Goal: Task Accomplishment & Management: Complete application form

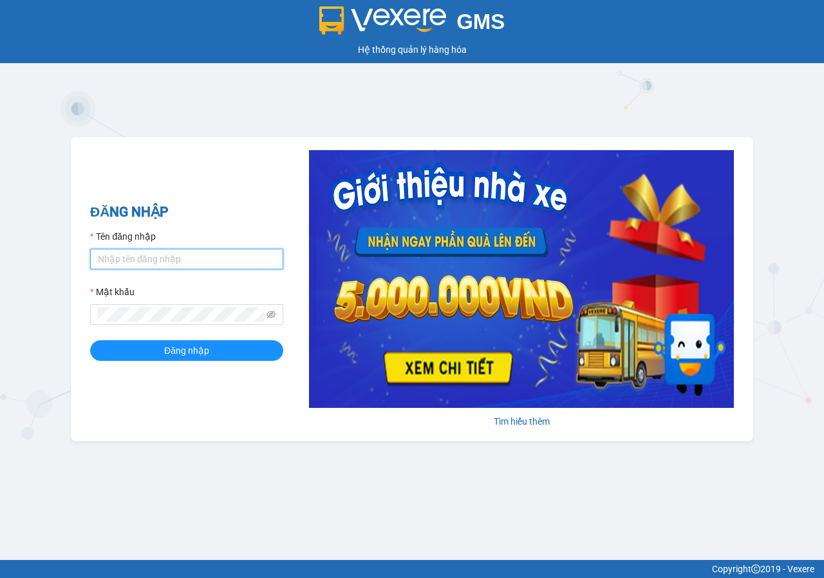
drag, startPoint x: 214, startPoint y: 255, endPoint x: 209, endPoint y: 270, distance: 15.7
click at [214, 255] on input "Tên đăng nhập" at bounding box center [186, 259] width 193 height 21
type input "loan.phuchai"
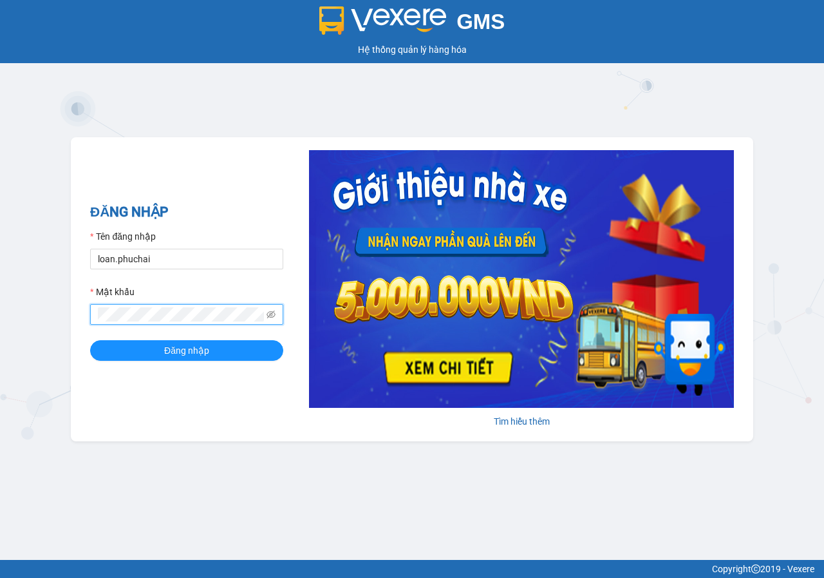
click at [90, 340] on button "Đăng nhập" at bounding box center [186, 350] width 193 height 21
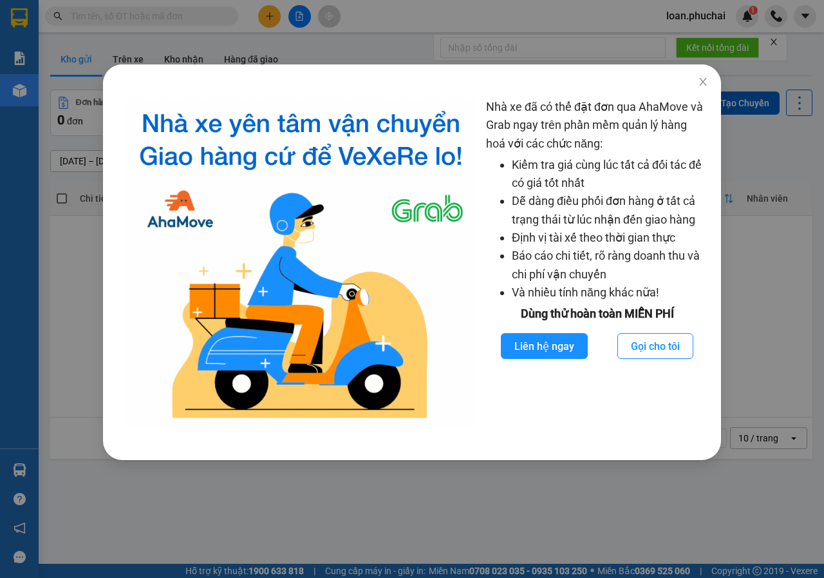
drag, startPoint x: 303, startPoint y: 56, endPoint x: 256, endPoint y: 5, distance: 70.2
click at [302, 53] on div "Nhà xe đã có thể đặt đơn qua AhaMove và Grab ngay trên phần mềm quản lý hàng ho…" at bounding box center [412, 289] width 824 height 578
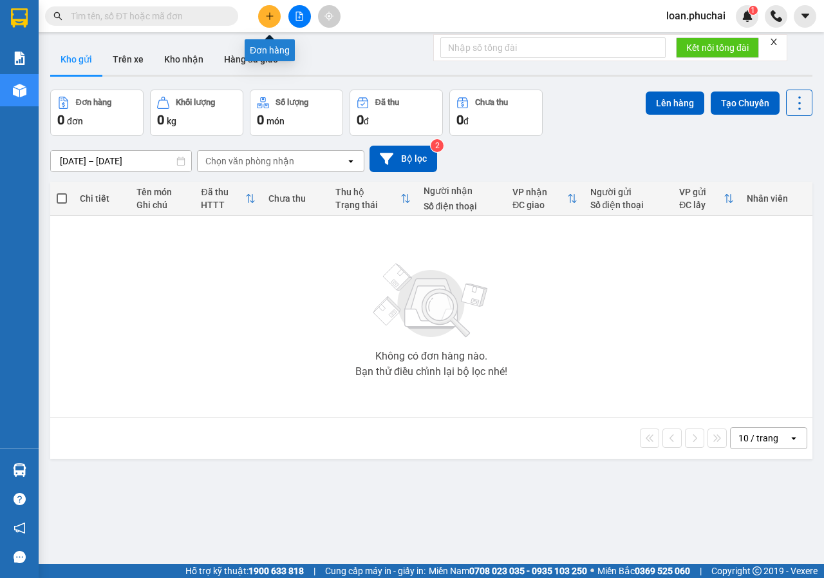
click at [268, 20] on icon "plus" at bounding box center [269, 16] width 9 height 9
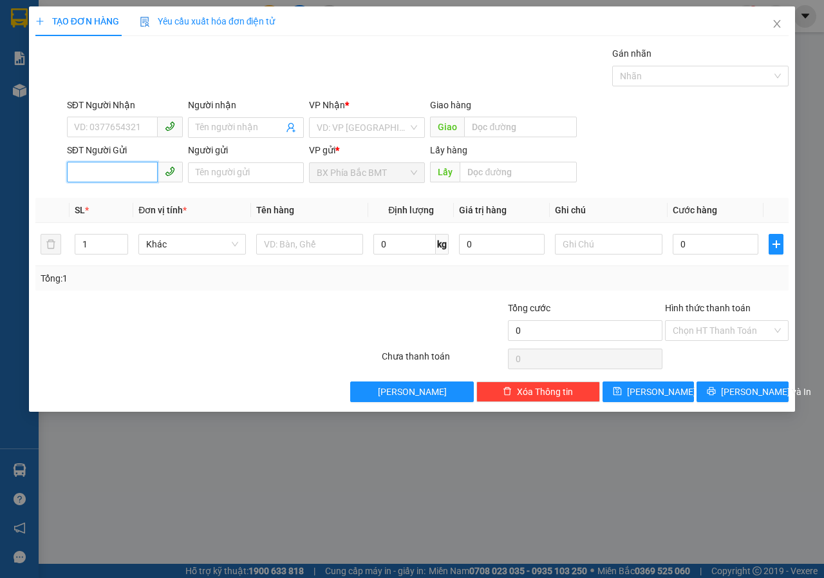
click at [135, 173] on input "SĐT Người Gửi" at bounding box center [112, 172] width 91 height 21
type input "0339843460"
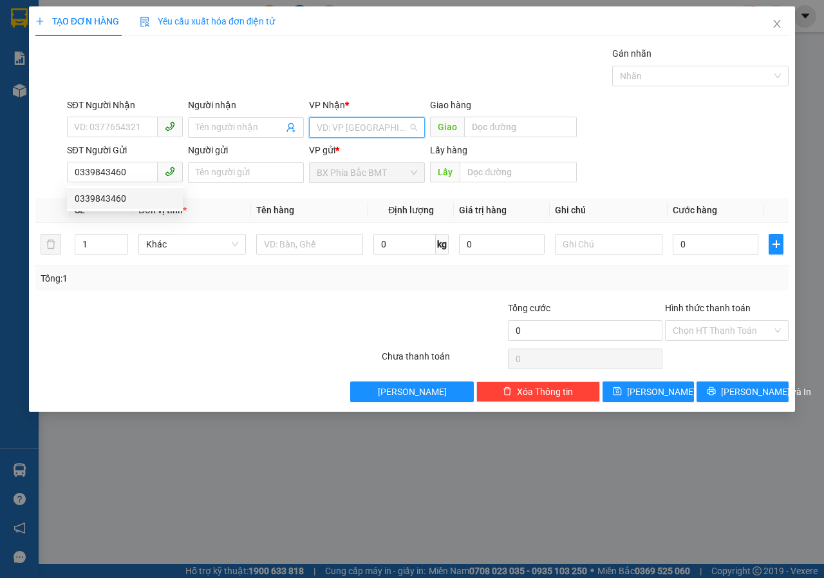
click at [381, 121] on input "search" at bounding box center [362, 127] width 91 height 19
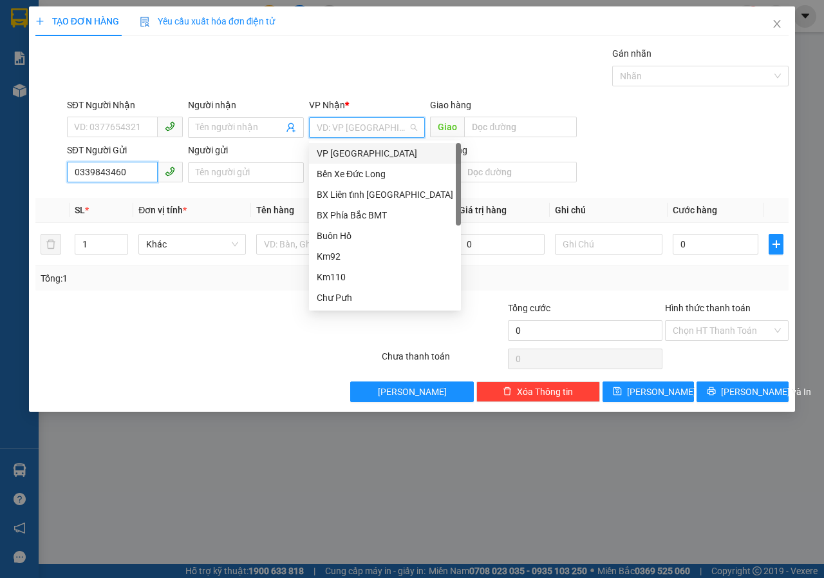
click at [126, 170] on input "0339843460" at bounding box center [112, 172] width 91 height 21
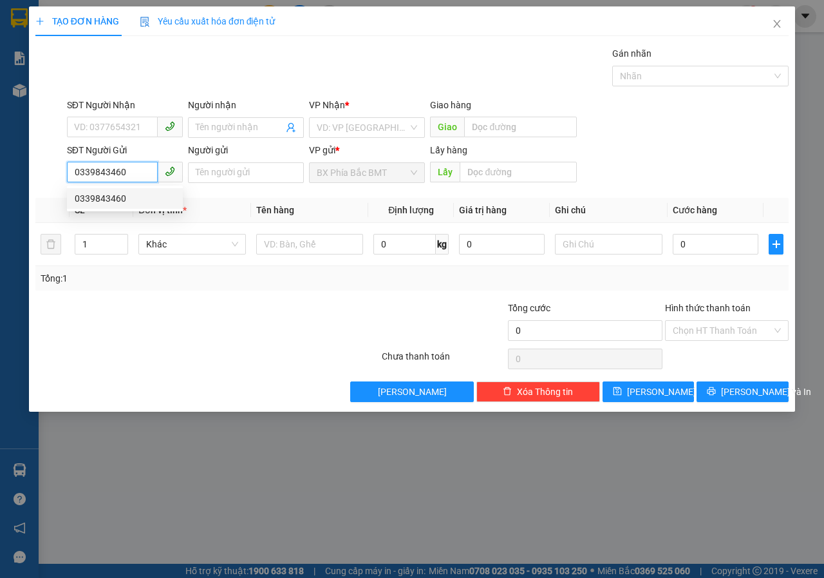
click at [122, 202] on div "0339843460" at bounding box center [125, 198] width 100 height 14
type input "cây gòn"
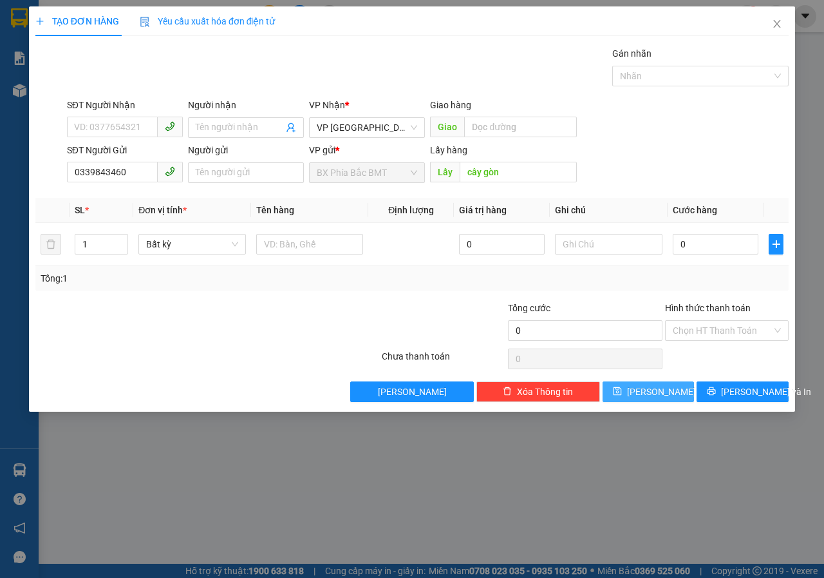
click at [663, 387] on button "[PERSON_NAME]" at bounding box center [649, 391] width 92 height 21
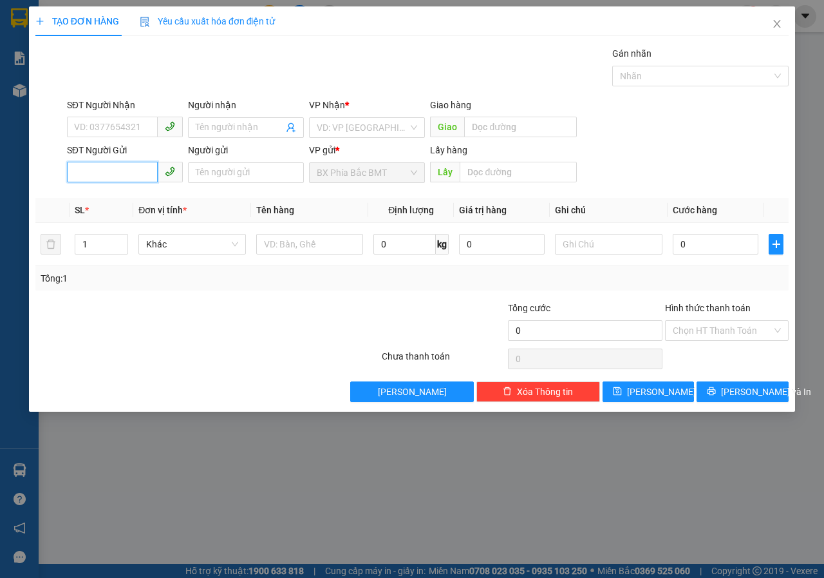
click at [100, 162] on input "SĐT Người Gửi" at bounding box center [112, 172] width 91 height 21
type input "0976834477"
click at [376, 120] on input "search" at bounding box center [362, 127] width 91 height 19
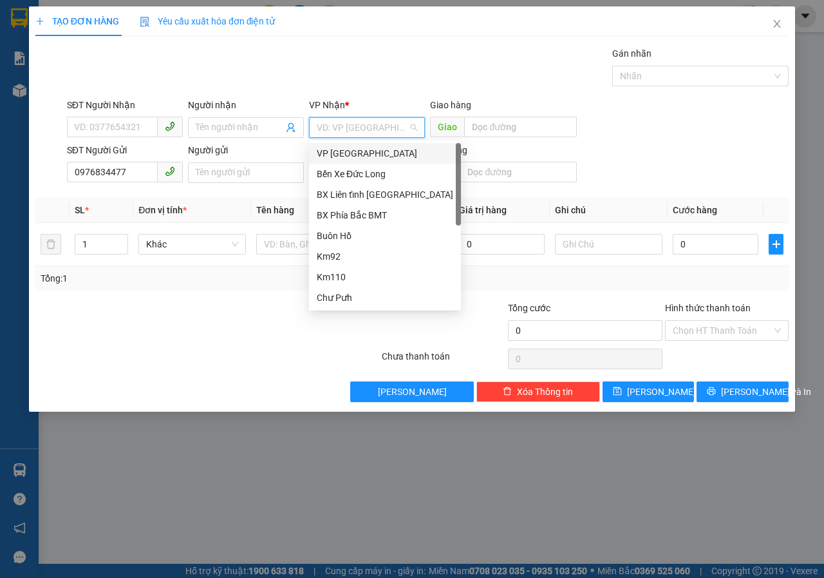
click at [356, 157] on div "VP [GEOGRAPHIC_DATA]" at bounding box center [385, 153] width 137 height 14
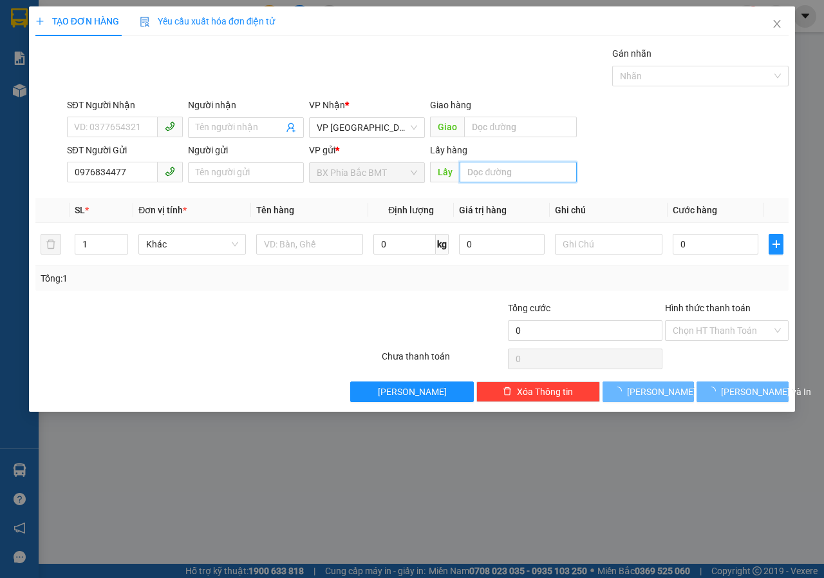
click at [468, 168] on input "text" at bounding box center [518, 172] width 117 height 21
type input "nb hoà bình"
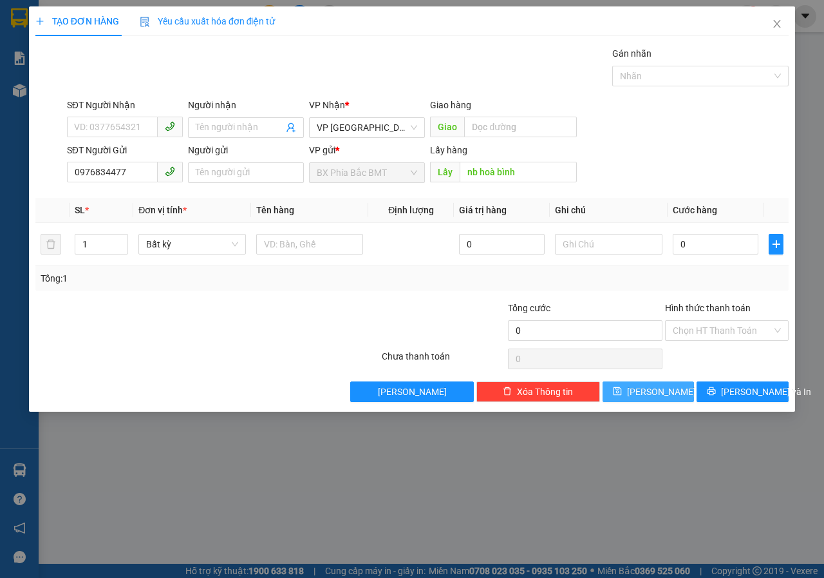
click at [622, 395] on icon "save" at bounding box center [617, 390] width 9 height 9
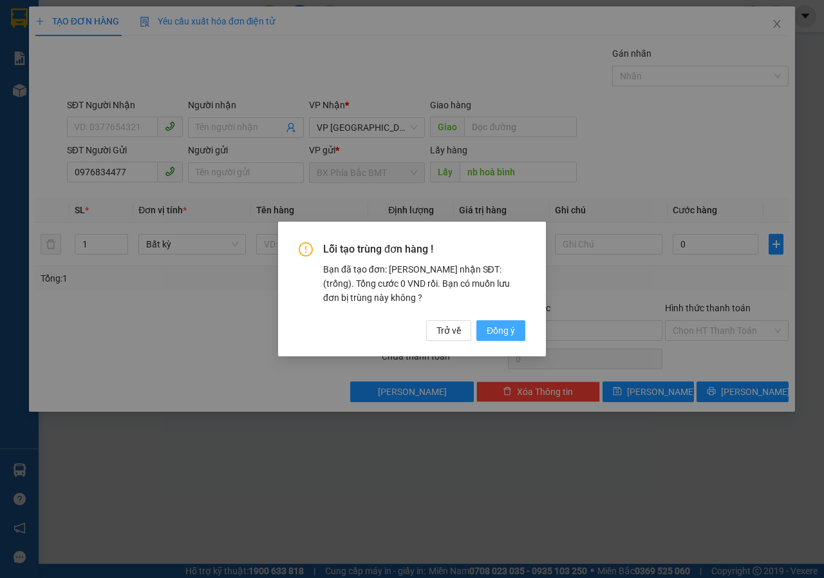
click at [504, 320] on button "Đồng ý" at bounding box center [501, 330] width 49 height 21
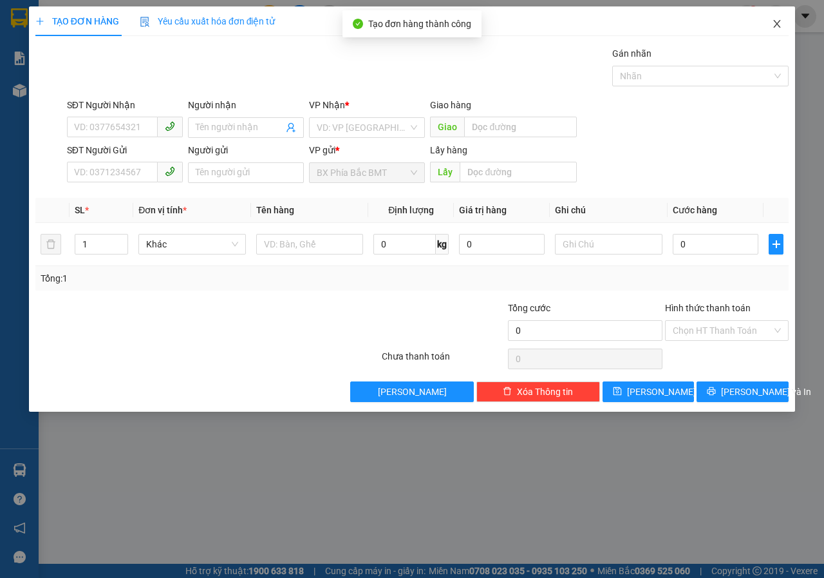
click at [775, 16] on span "Close" at bounding box center [777, 24] width 36 height 36
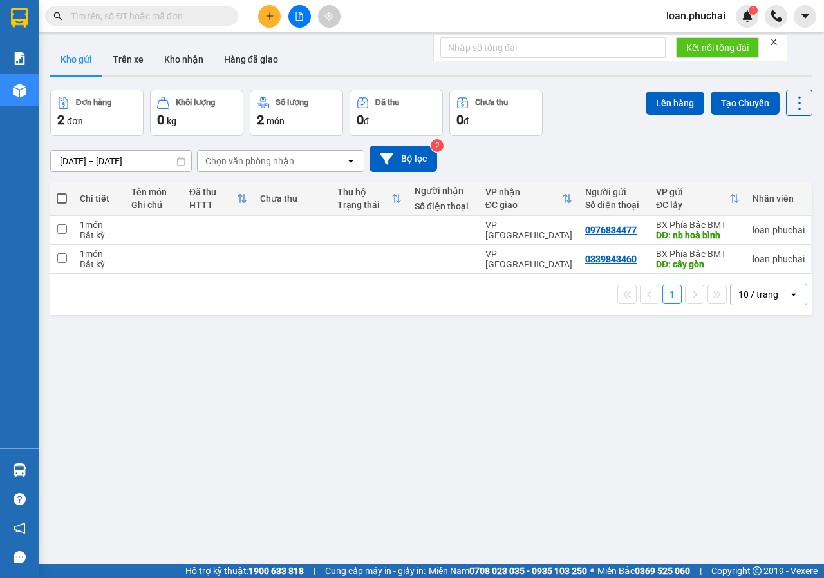
click at [66, 197] on span at bounding box center [62, 198] width 10 height 10
click at [62, 192] on input "checkbox" at bounding box center [62, 192] width 0 height 0
checkbox input "true"
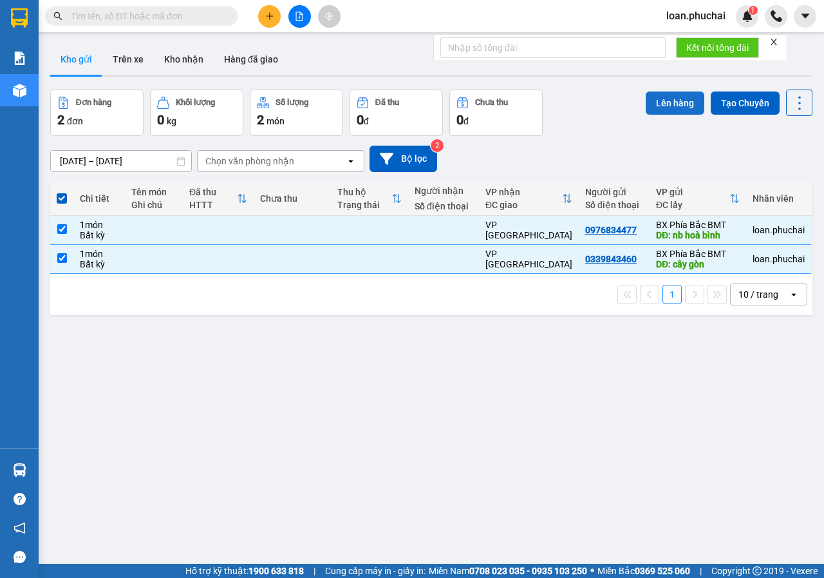
click at [670, 101] on button "Lên hàng" at bounding box center [675, 102] width 59 height 23
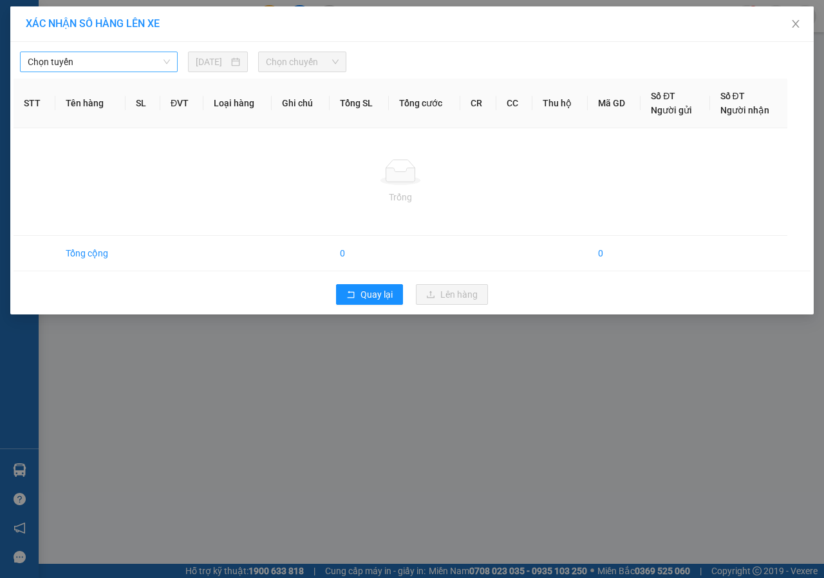
click at [142, 64] on span "Chọn tuyến" at bounding box center [99, 61] width 142 height 19
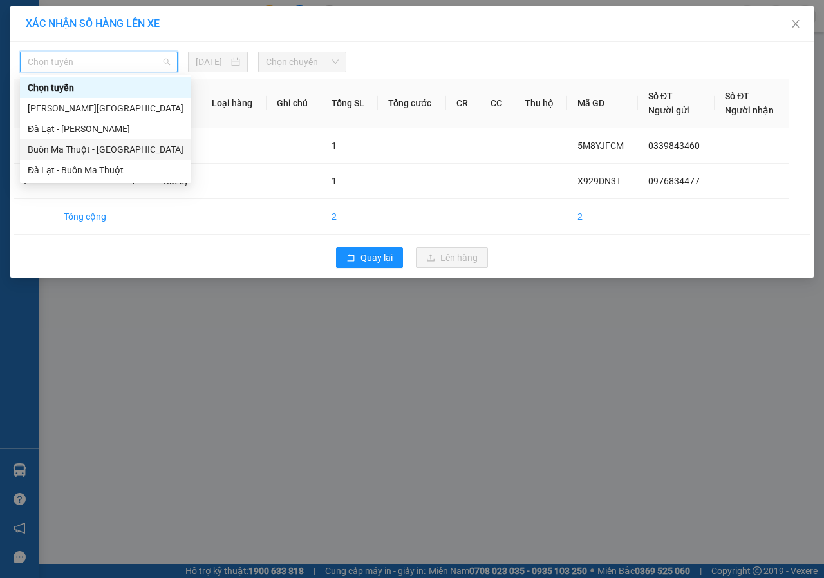
click at [99, 151] on div "Buôn Ma Thuột - [GEOGRAPHIC_DATA]" at bounding box center [106, 149] width 156 height 14
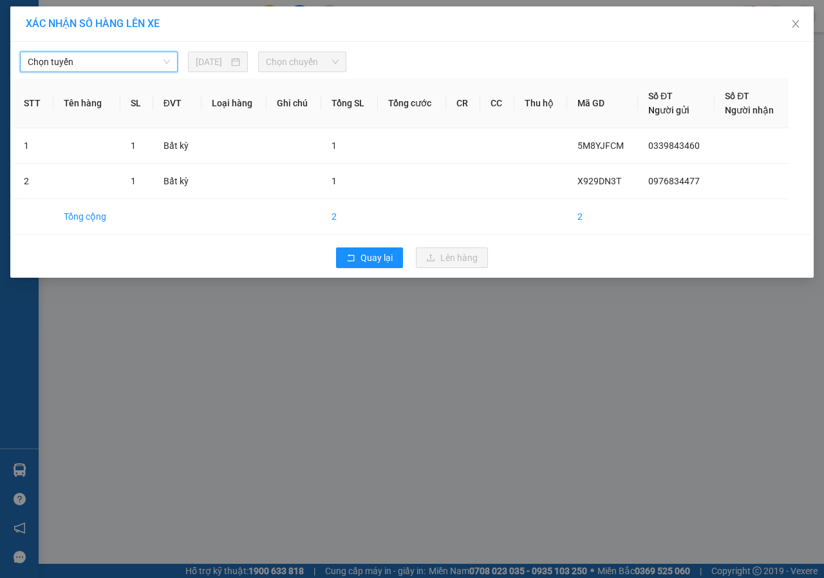
click at [319, 70] on span "Chọn chuyến" at bounding box center [302, 61] width 72 height 19
click at [308, 66] on span "Chọn chuyến" at bounding box center [302, 61] width 72 height 19
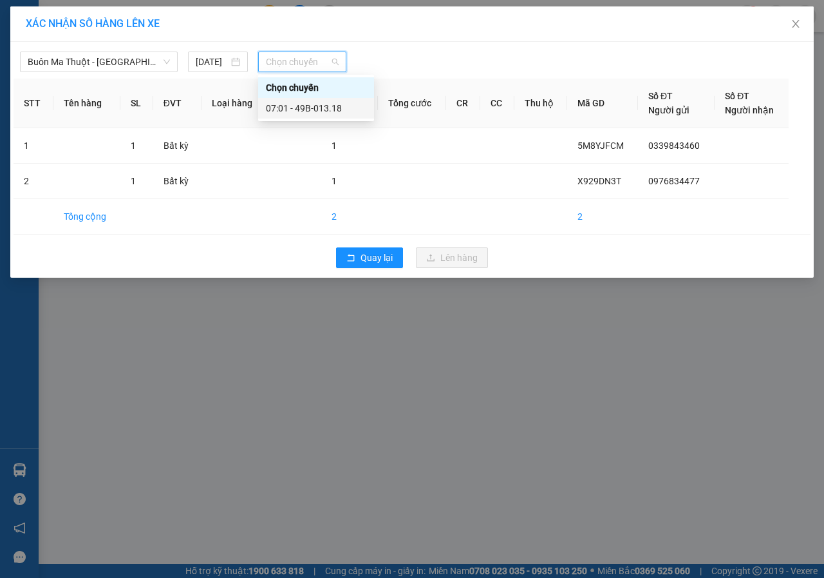
click at [330, 106] on div "07:01 - 49B-013.18" at bounding box center [316, 108] width 100 height 14
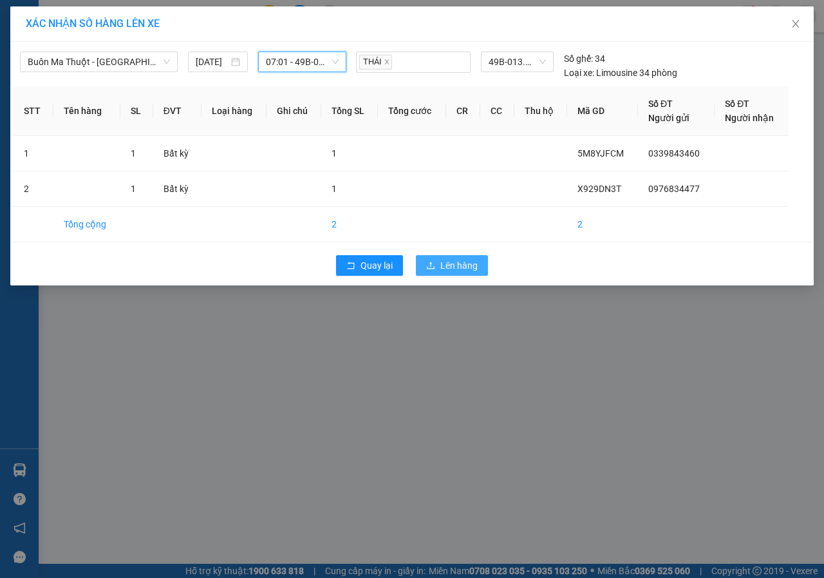
click at [454, 267] on span "Lên hàng" at bounding box center [458, 265] width 37 height 14
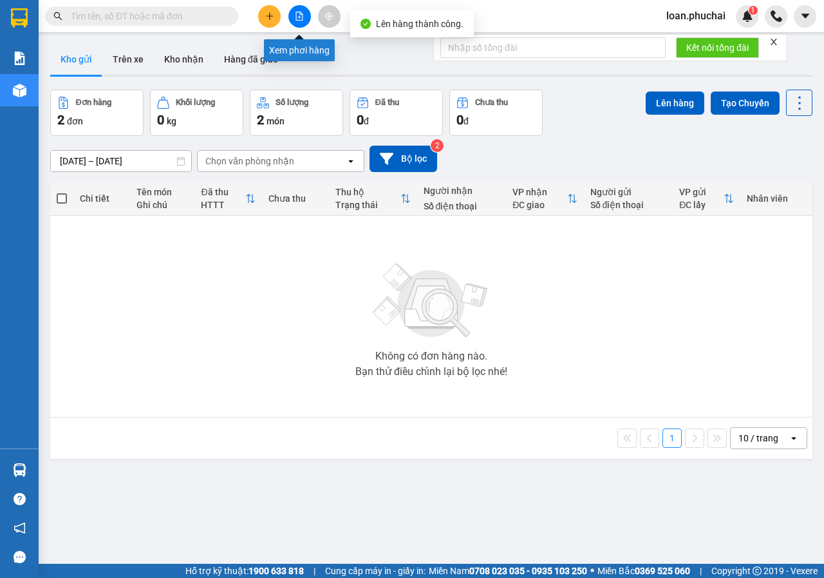
click at [302, 21] on button at bounding box center [300, 16] width 23 height 23
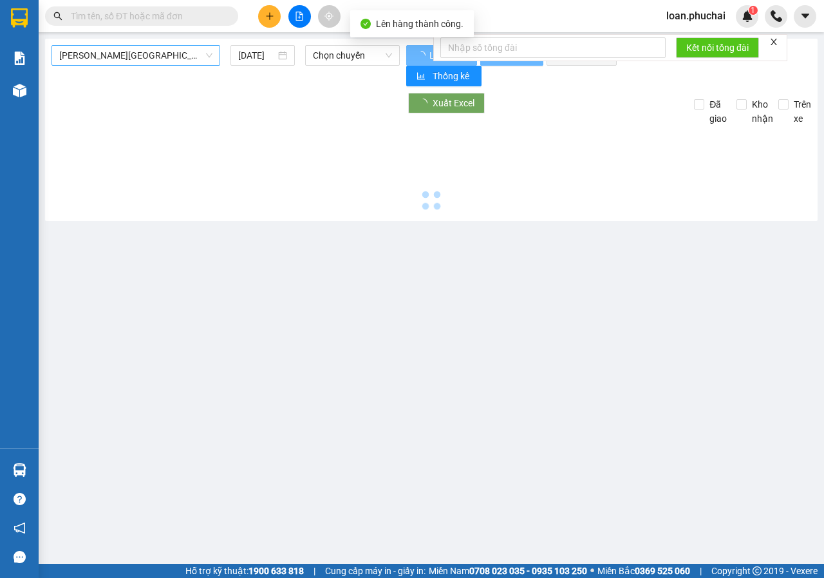
click at [151, 52] on span "[PERSON_NAME][GEOGRAPHIC_DATA]" at bounding box center [135, 55] width 153 height 19
type input "[DATE]"
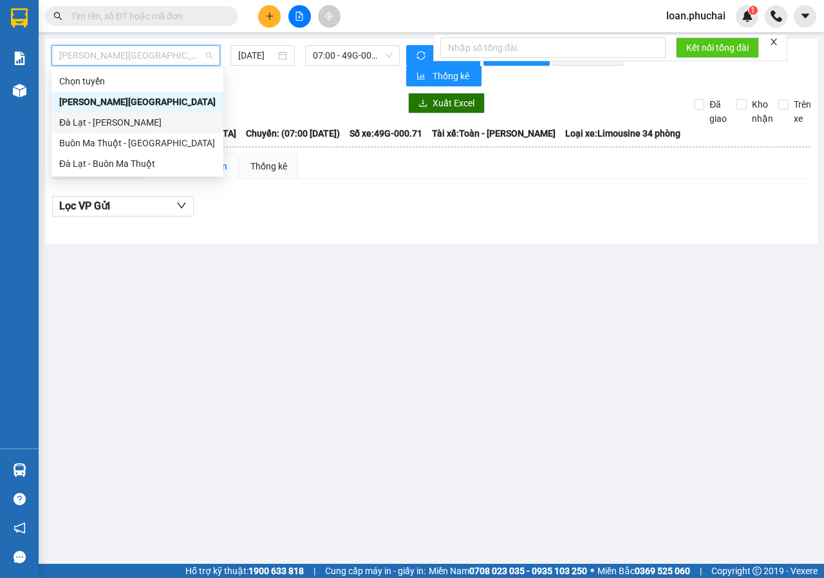
click at [111, 131] on div "Đà Lạt - [PERSON_NAME]" at bounding box center [138, 122] width 172 height 21
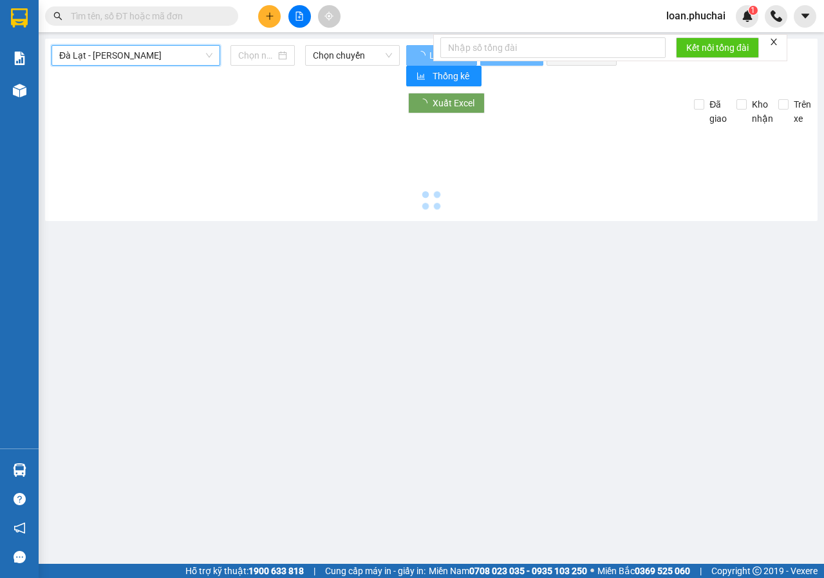
type input "[DATE]"
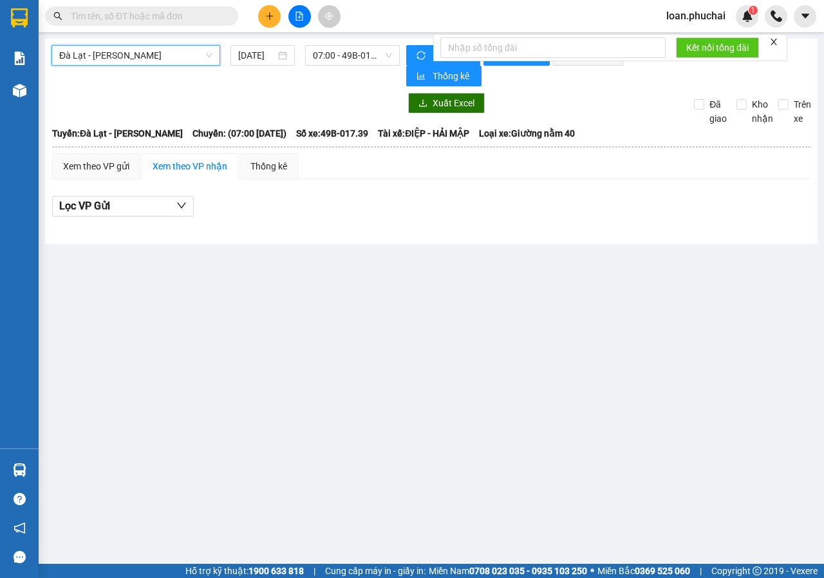
click at [128, 50] on span "Đà Lạt - [PERSON_NAME]" at bounding box center [135, 55] width 153 height 19
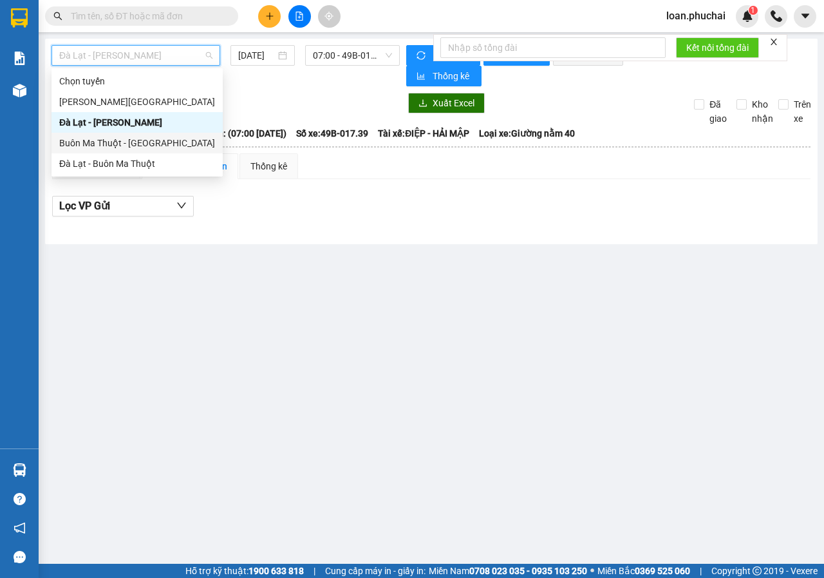
click at [121, 139] on div "Buôn Ma Thuột - [GEOGRAPHIC_DATA]" at bounding box center [137, 143] width 156 height 14
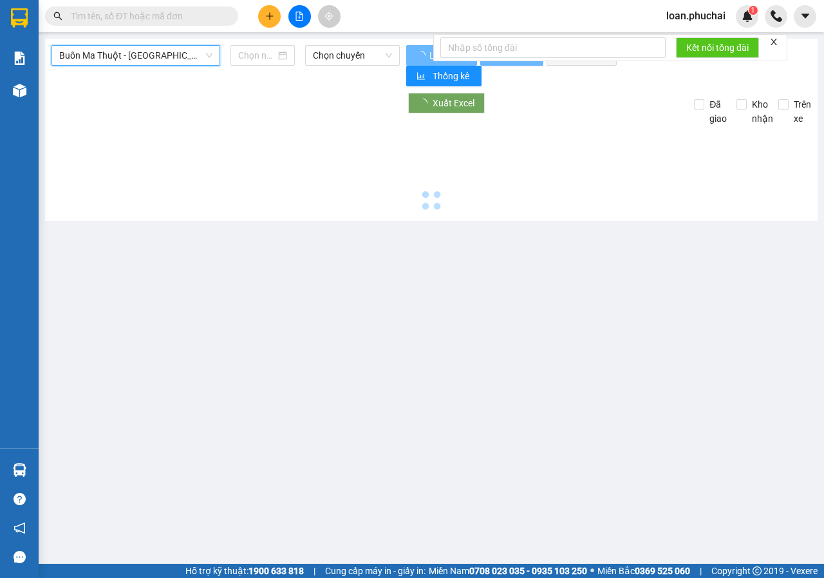
type input "[DATE]"
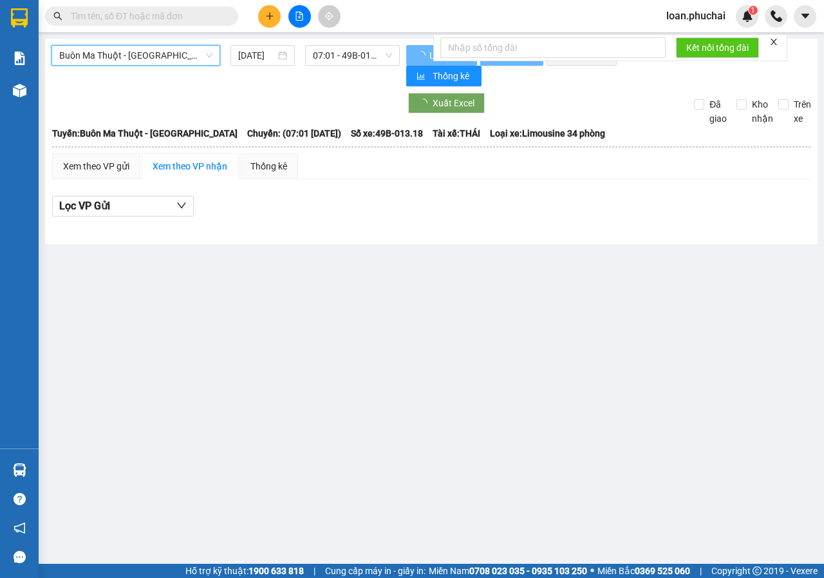
click at [775, 42] on icon "close" at bounding box center [774, 41] width 9 height 9
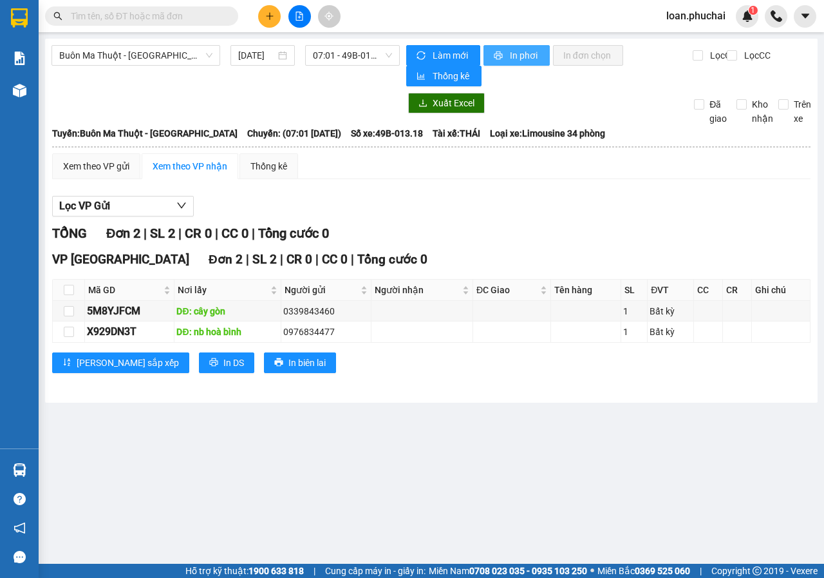
click at [530, 49] on span "In phơi" at bounding box center [525, 55] width 30 height 14
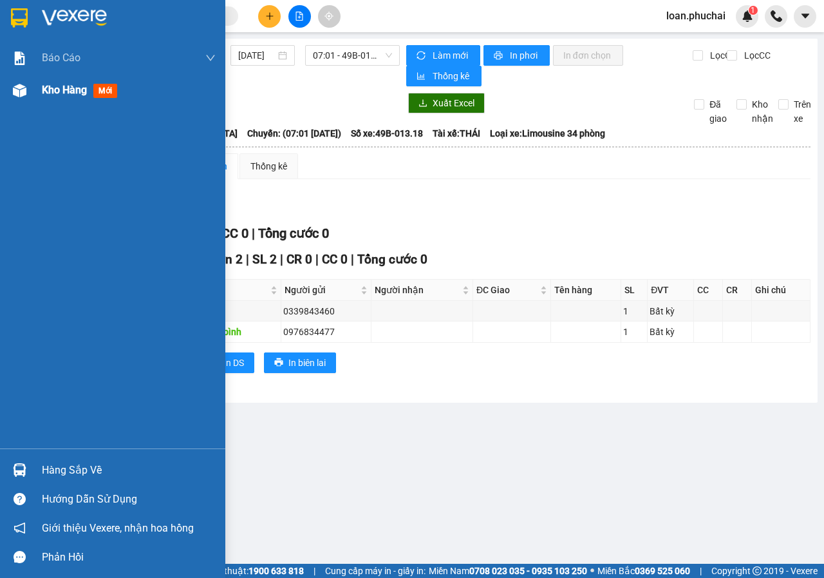
click at [14, 92] on img at bounding box center [20, 91] width 14 height 14
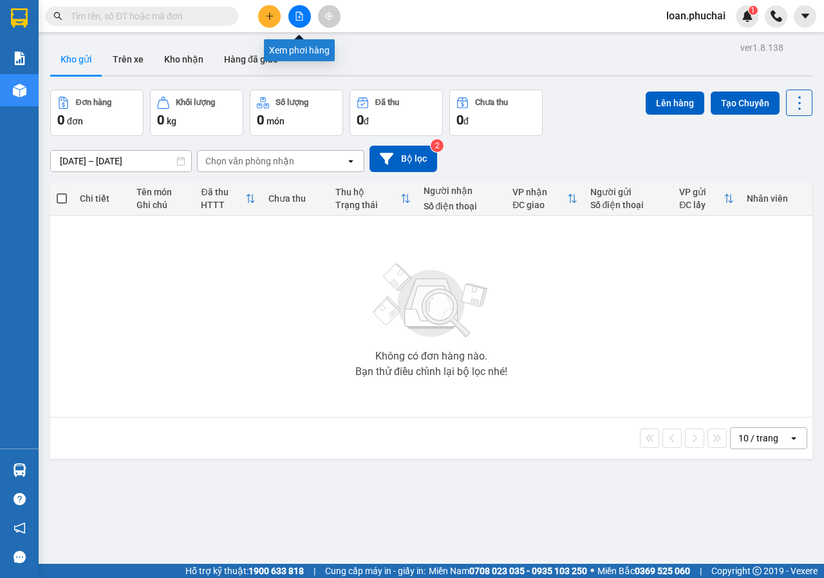
click at [303, 21] on button at bounding box center [300, 16] width 23 height 23
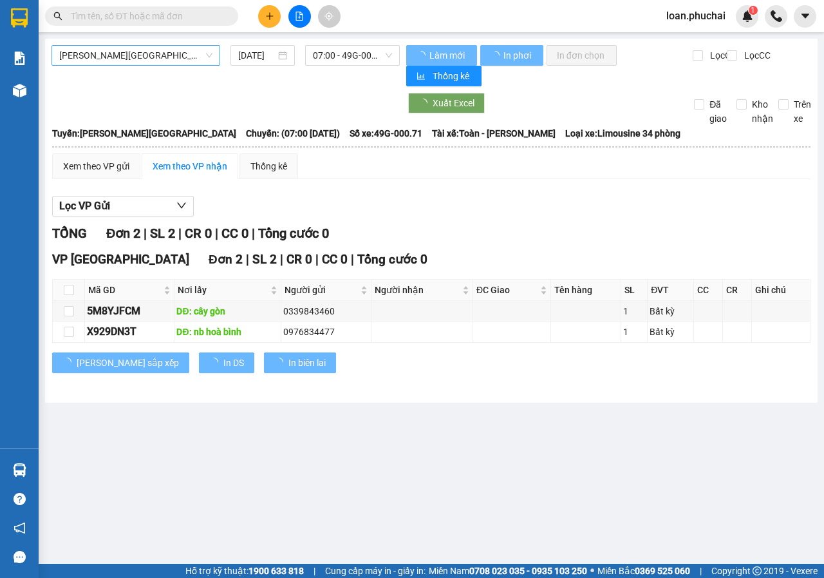
click at [198, 59] on span "[PERSON_NAME][GEOGRAPHIC_DATA]" at bounding box center [135, 55] width 153 height 19
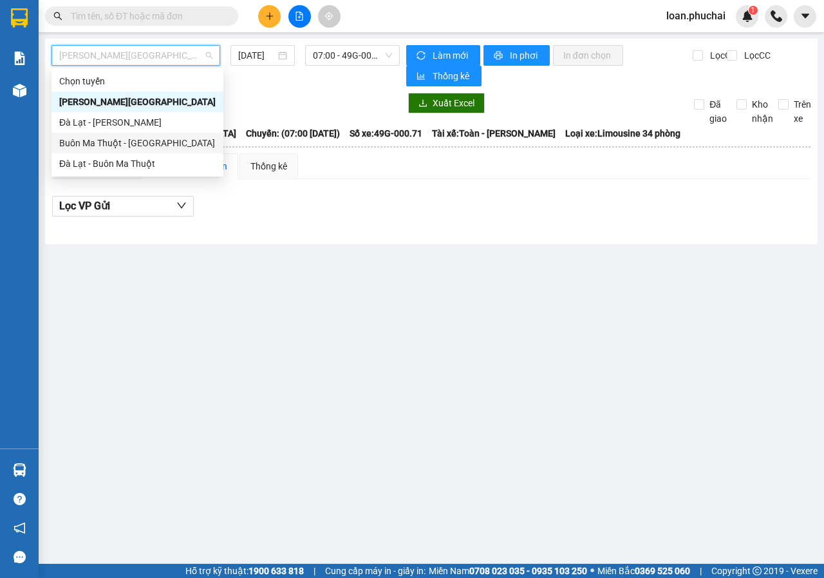
click at [151, 148] on div "Buôn Ma Thuột - [GEOGRAPHIC_DATA]" at bounding box center [137, 143] width 156 height 14
type input "[DATE]"
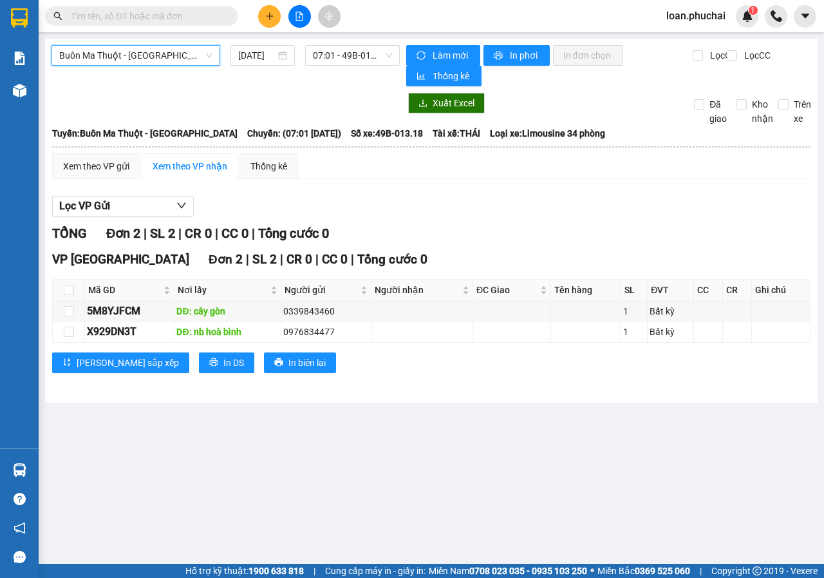
click at [180, 52] on span "Buôn Ma Thuột - [GEOGRAPHIC_DATA]" at bounding box center [135, 55] width 153 height 19
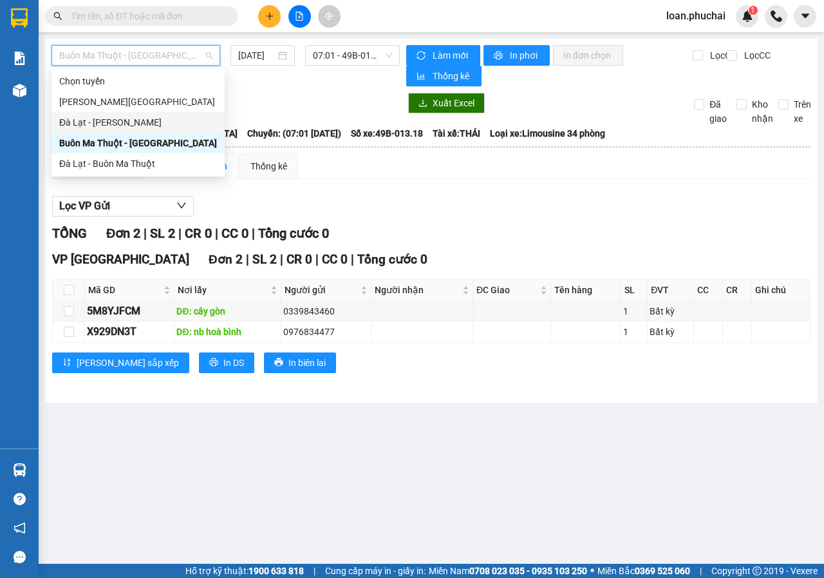
click at [75, 123] on div "Đà Lạt - [PERSON_NAME]" at bounding box center [138, 122] width 158 height 14
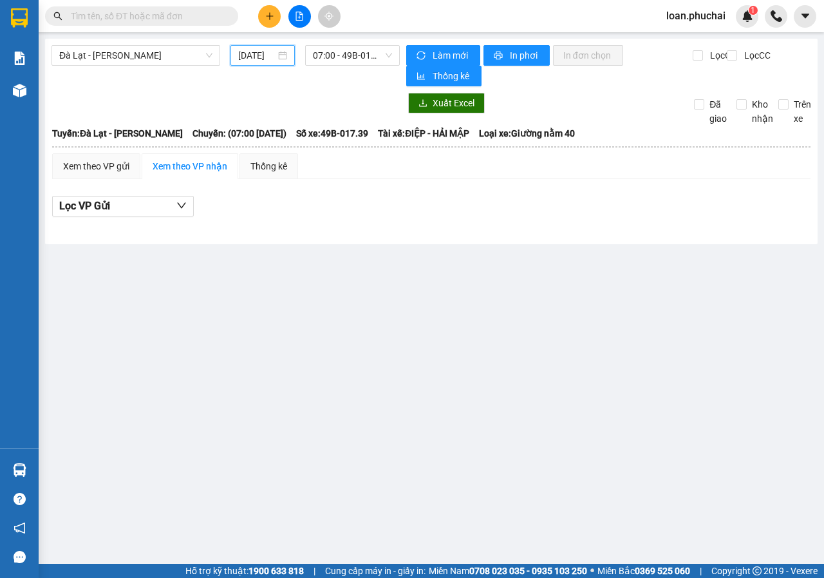
click at [245, 54] on input "[DATE]" at bounding box center [256, 55] width 37 height 14
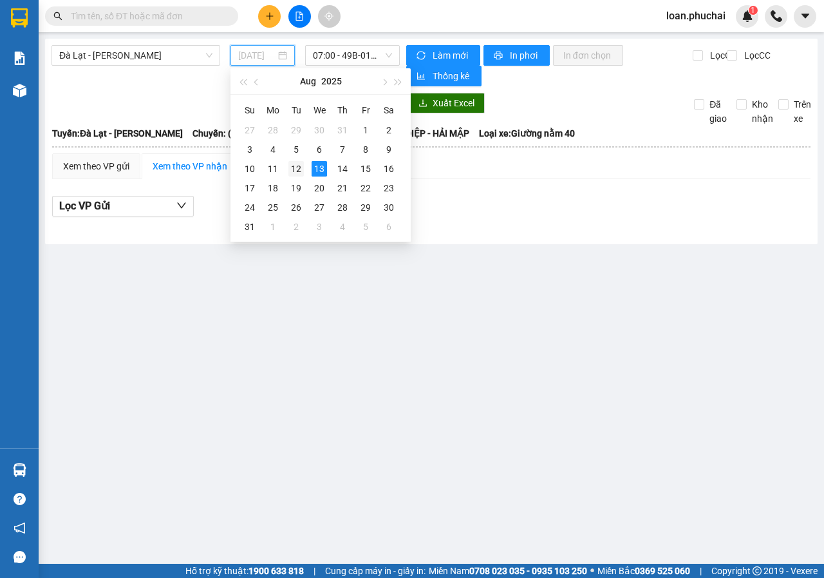
click at [295, 166] on div "12" at bounding box center [296, 168] width 15 height 15
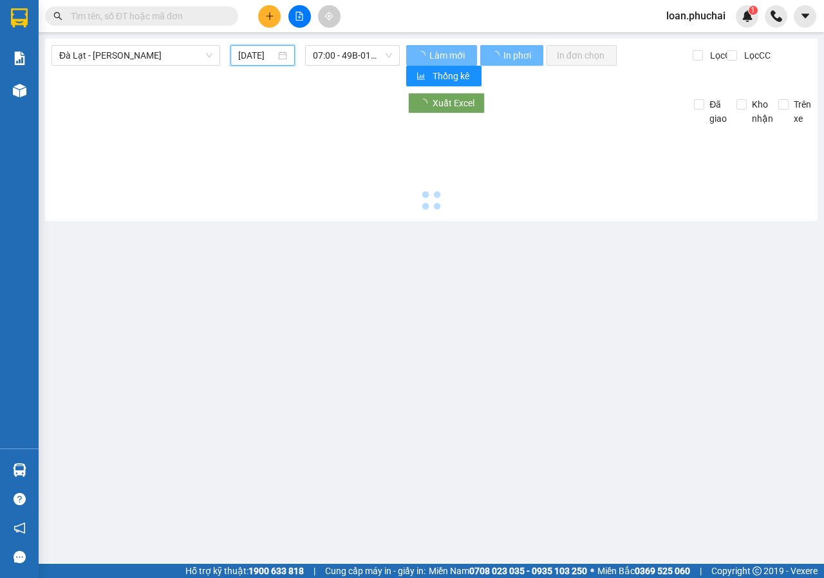
type input "[DATE]"
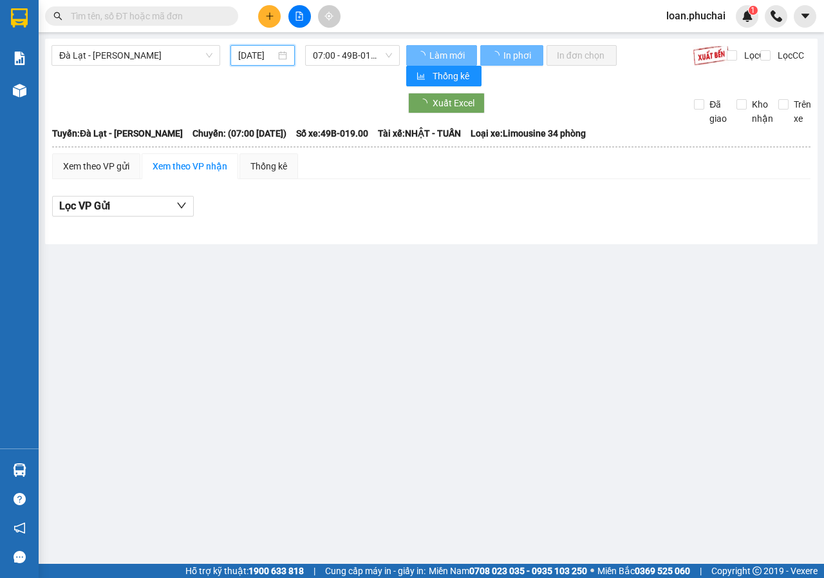
click at [359, 55] on span "07:00 - 49B-019.00" at bounding box center [352, 55] width 79 height 19
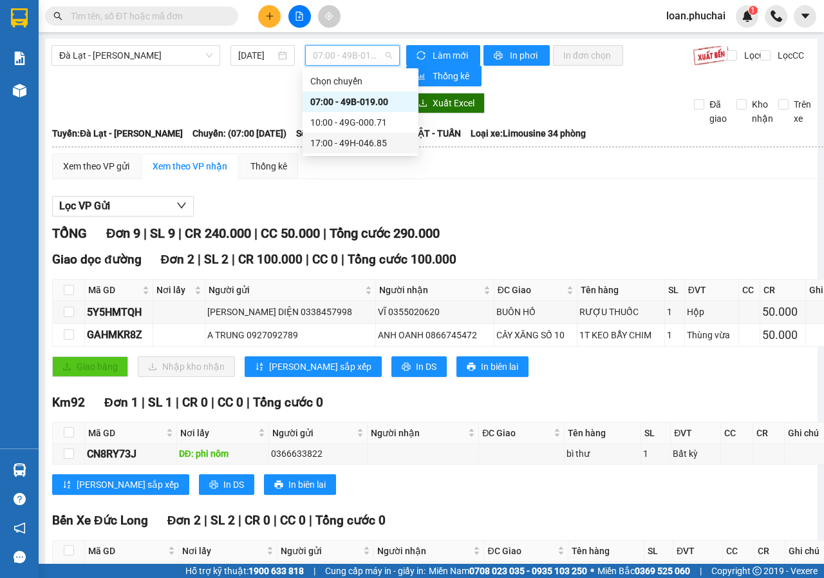
click at [370, 139] on div "17:00 - 49H-046.85" at bounding box center [360, 143] width 100 height 14
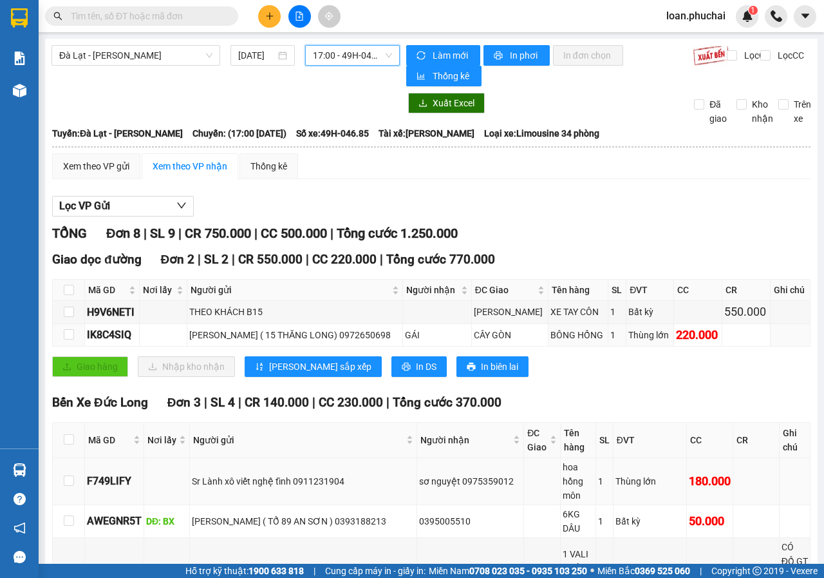
scroll to position [346, 0]
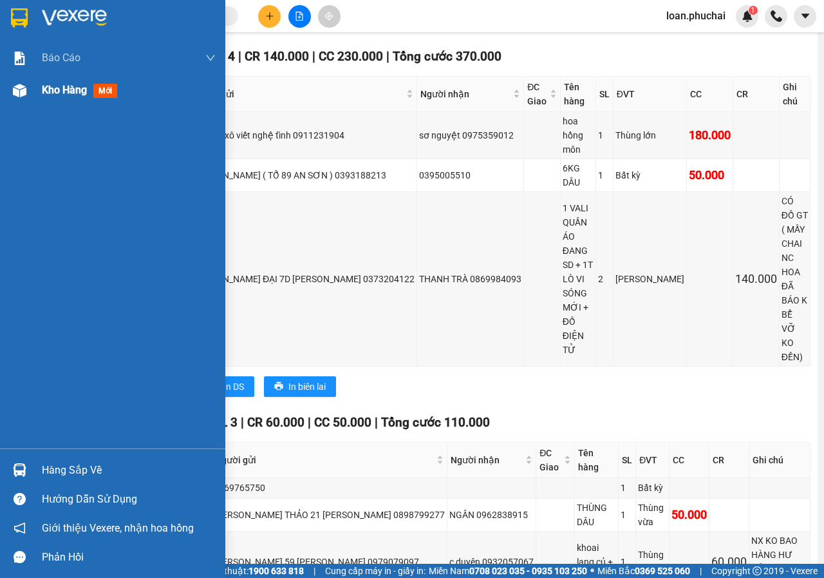
click at [3, 106] on div "Kho hàng mới" at bounding box center [112, 90] width 225 height 32
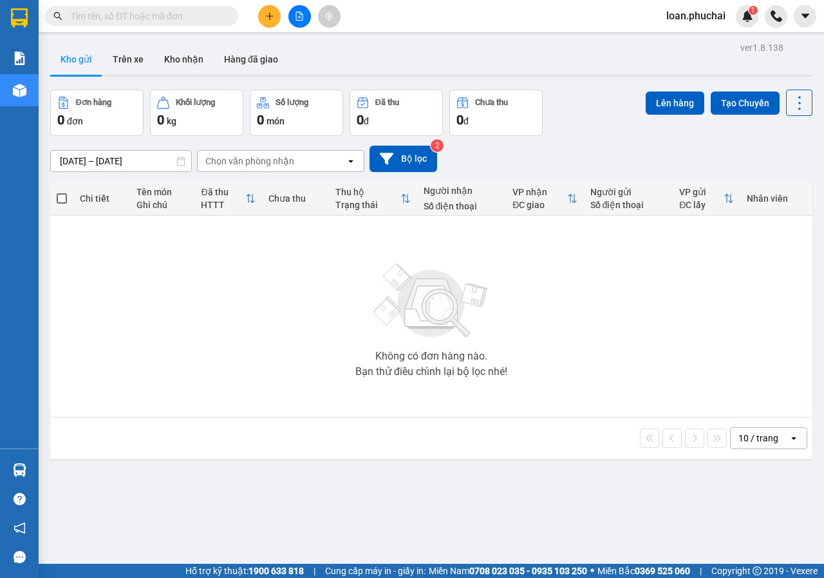
click at [180, 19] on input "text" at bounding box center [147, 16] width 152 height 14
click at [267, 20] on icon "plus" at bounding box center [269, 16] width 9 height 9
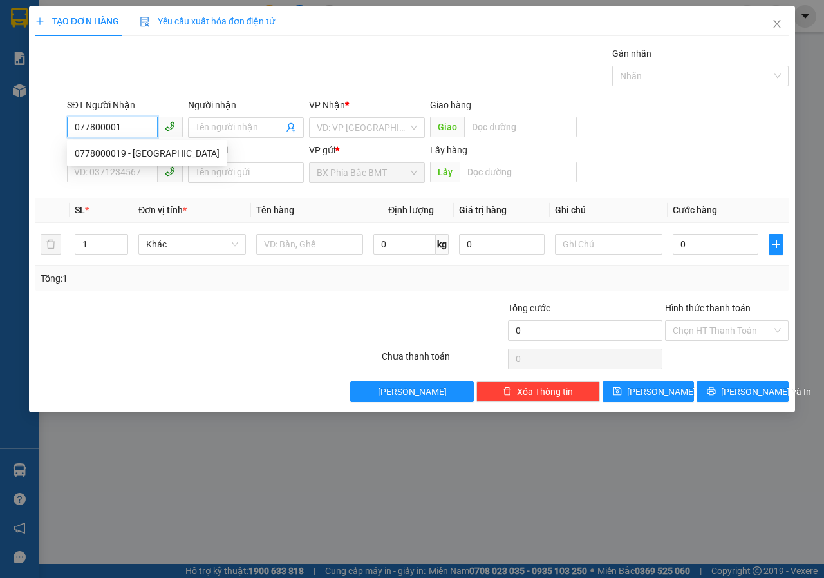
type input "0778000019"
click at [160, 150] on div "0778000019 - [GEOGRAPHIC_DATA]" at bounding box center [147, 153] width 145 height 14
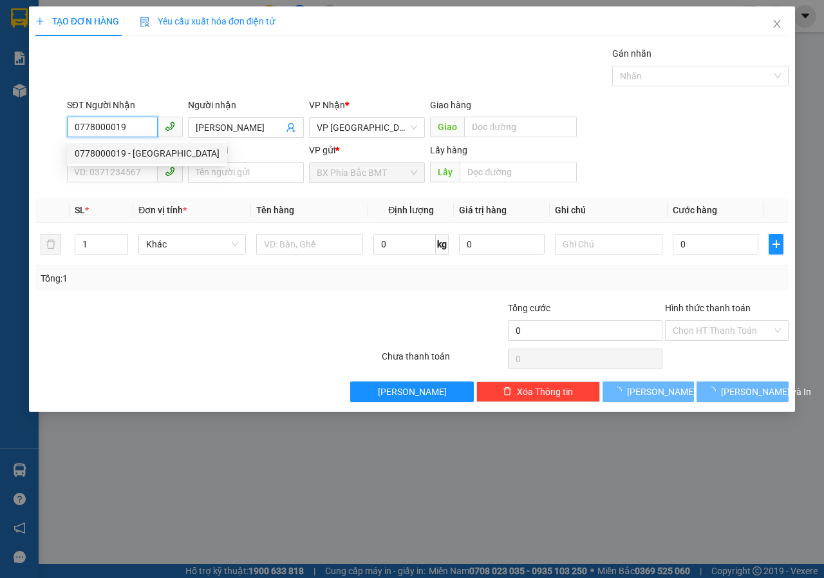
type input "[PERSON_NAME]"
type input "0778000019"
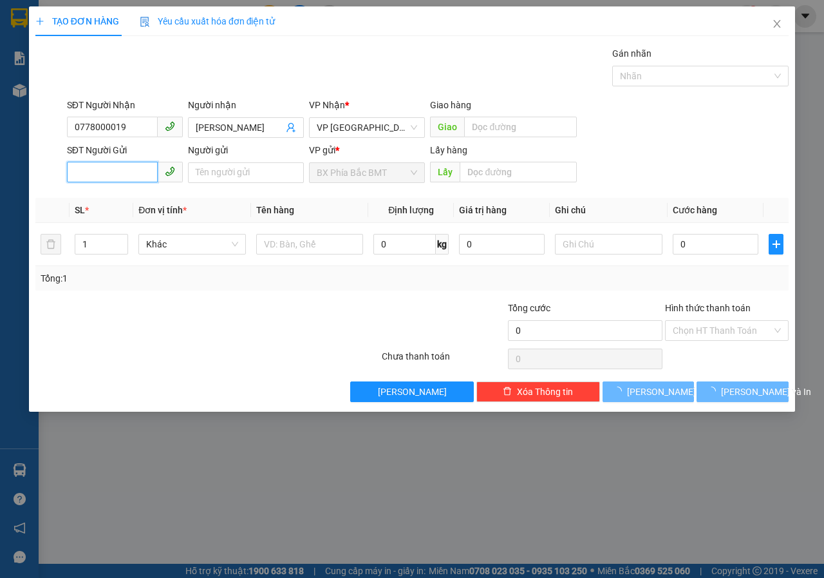
click at [129, 176] on input "SĐT Người Gửi" at bounding box center [112, 172] width 91 height 21
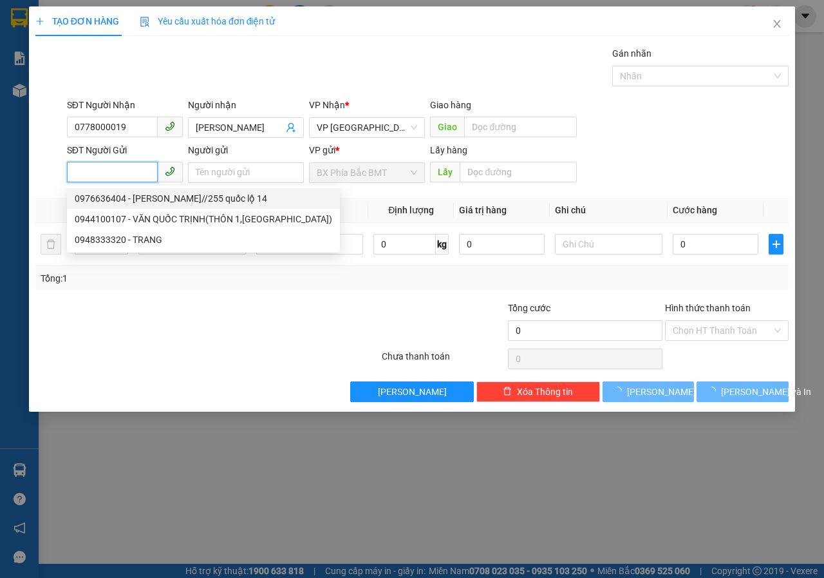
type input "50.000"
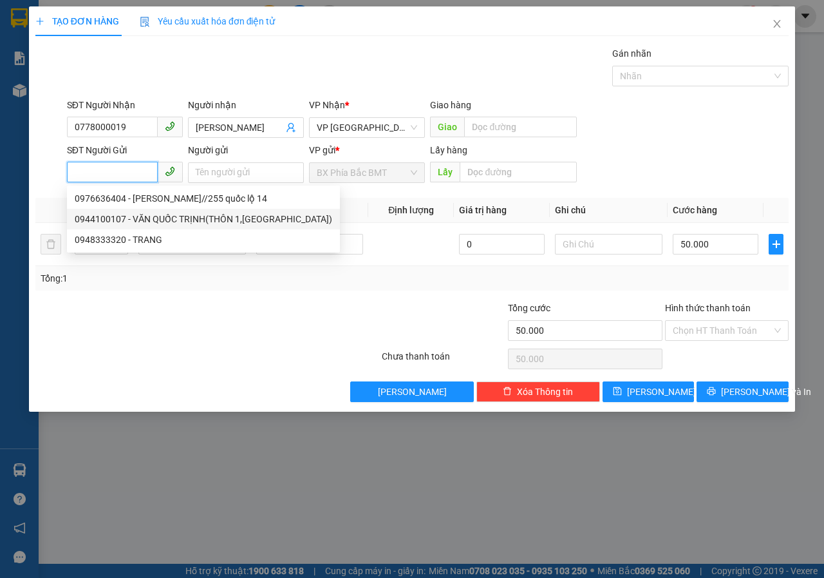
click at [196, 221] on div "0944100107 - VĂN QUỐC TRỊNH(THÔN 1,[GEOGRAPHIC_DATA])" at bounding box center [204, 219] width 258 height 14
type input "0944100107"
type input "VĂN QUỐC TRỊNH(THÔN 1,[GEOGRAPHIC_DATA])"
type input "BMT"
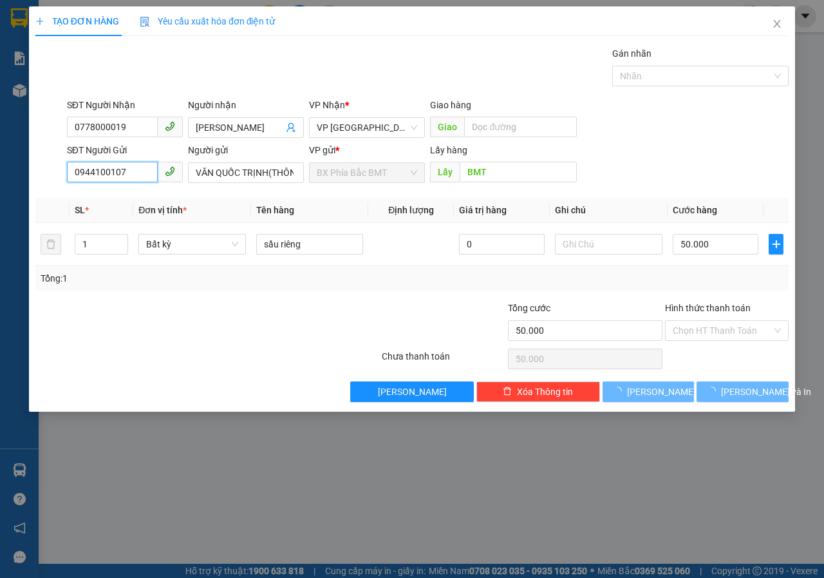
type input "60.000"
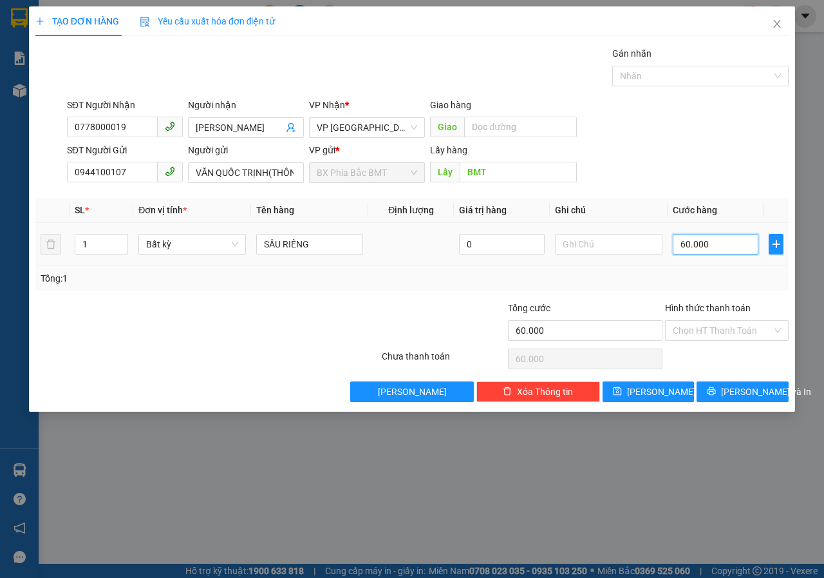
click at [719, 243] on input "60.000" at bounding box center [716, 244] width 86 height 21
type input "5"
type input "50"
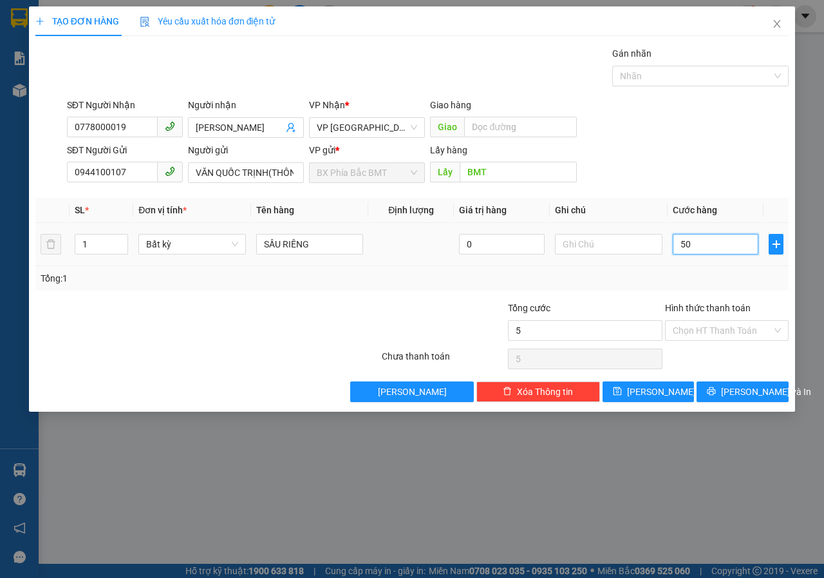
type input "50"
type input "500"
type input "5.000"
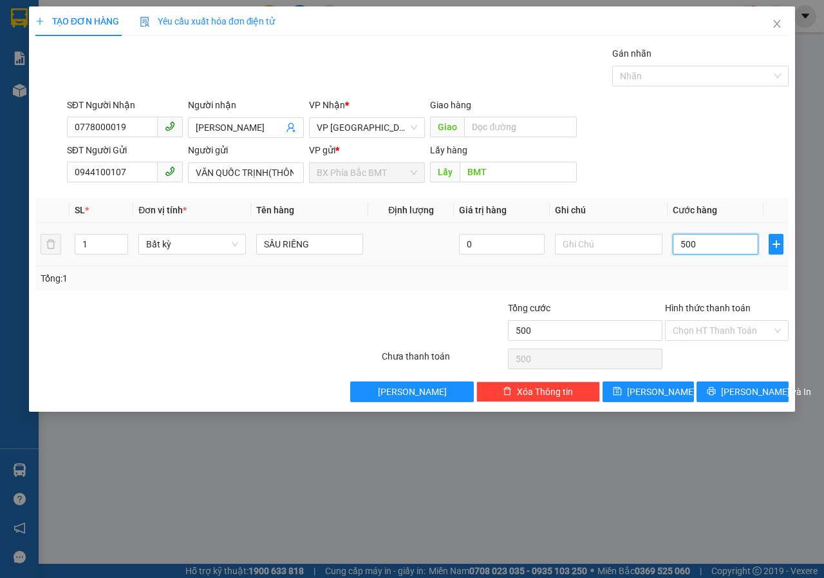
type input "5.000"
type input "50.000"
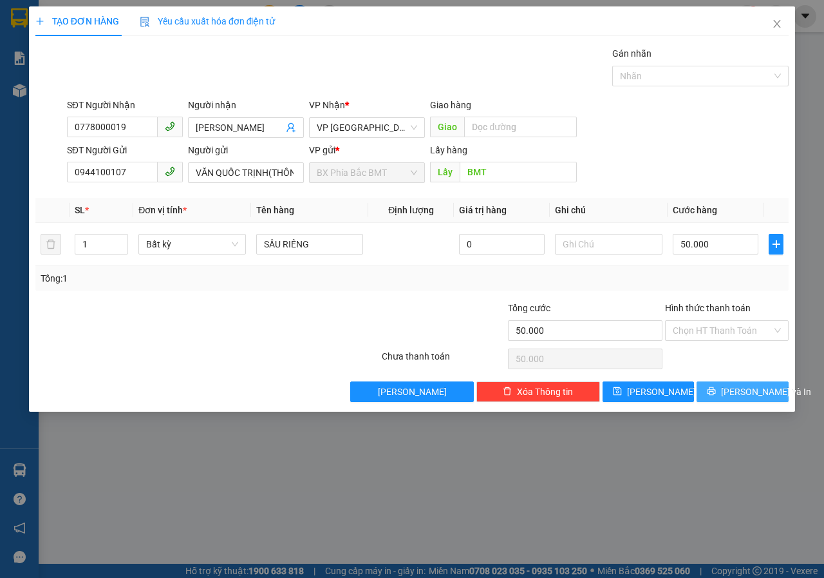
click at [743, 386] on span "[PERSON_NAME] và In" at bounding box center [766, 391] width 90 height 14
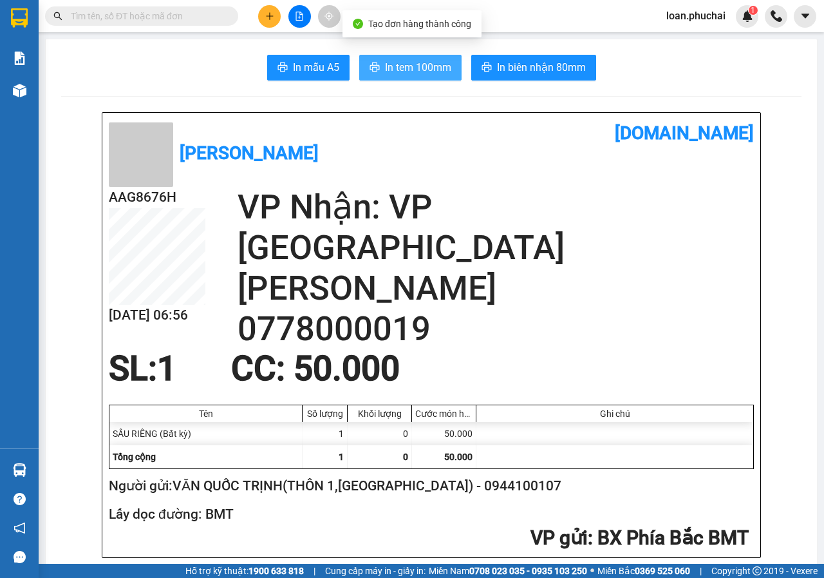
click at [397, 66] on span "In tem 100mm" at bounding box center [418, 67] width 66 height 16
click at [418, 67] on span "In tem 100mm" at bounding box center [418, 67] width 66 height 16
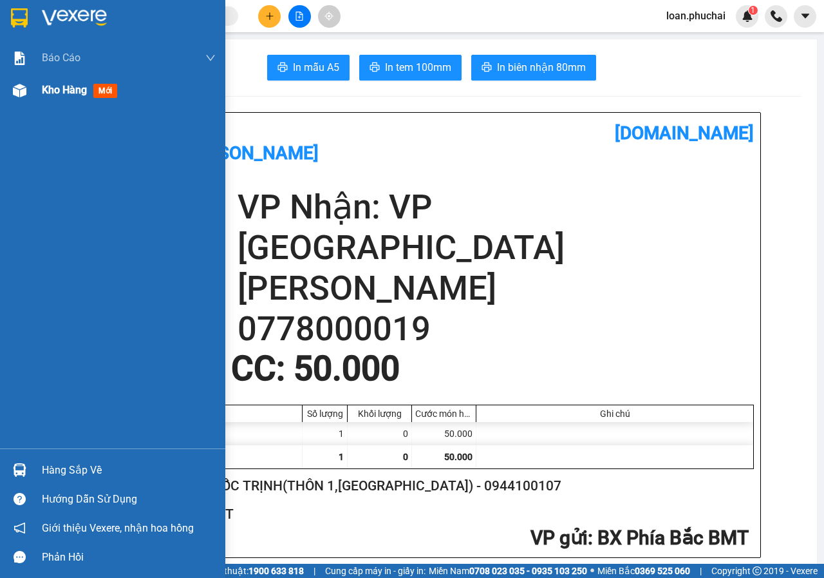
click at [63, 104] on div "Kho hàng mới" at bounding box center [129, 90] width 174 height 32
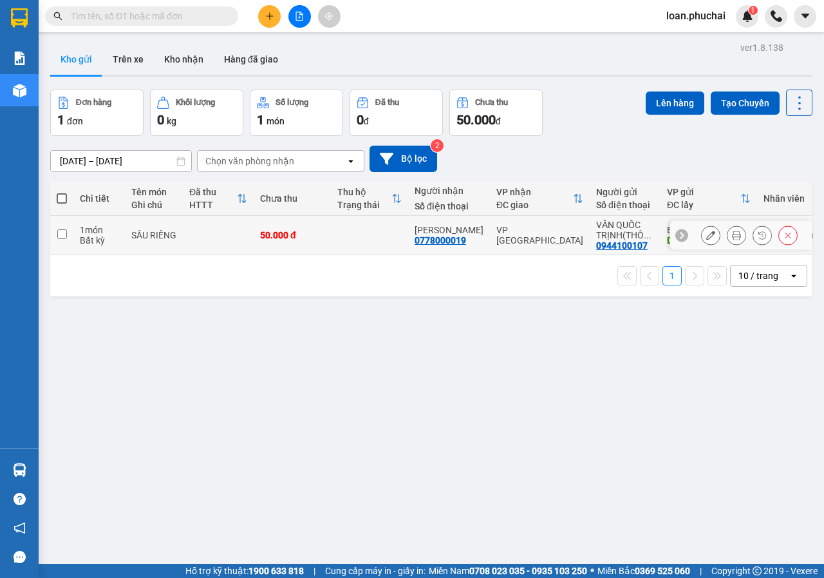
click at [706, 233] on icon at bounding box center [710, 235] width 9 height 9
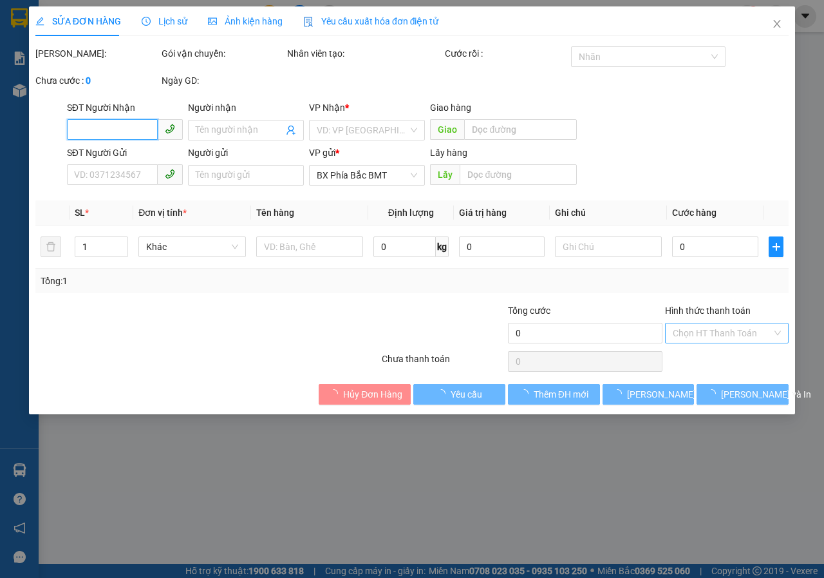
type input "0778000019"
type input "[PERSON_NAME]"
type input "0944100107"
type input "VĂN QUỐC TRỊNH(THÔN 1,[GEOGRAPHIC_DATA])"
type input "BMT"
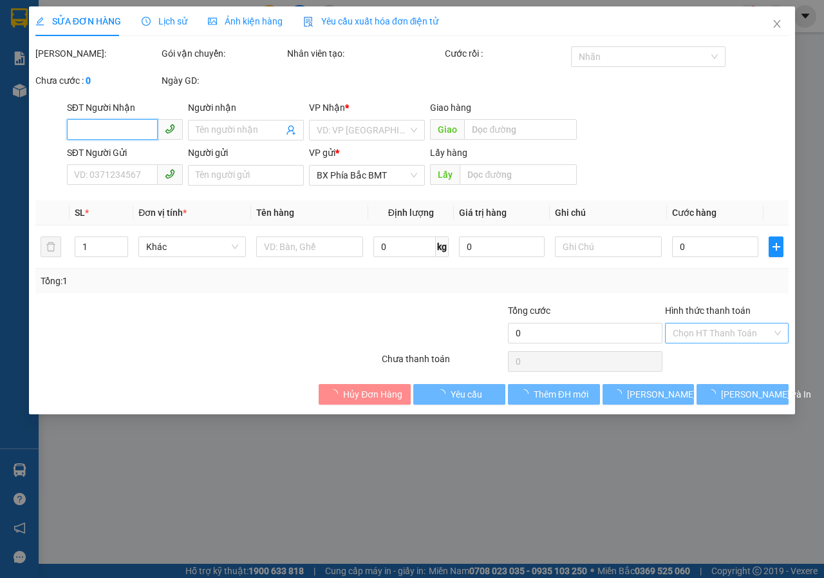
type input "50.000"
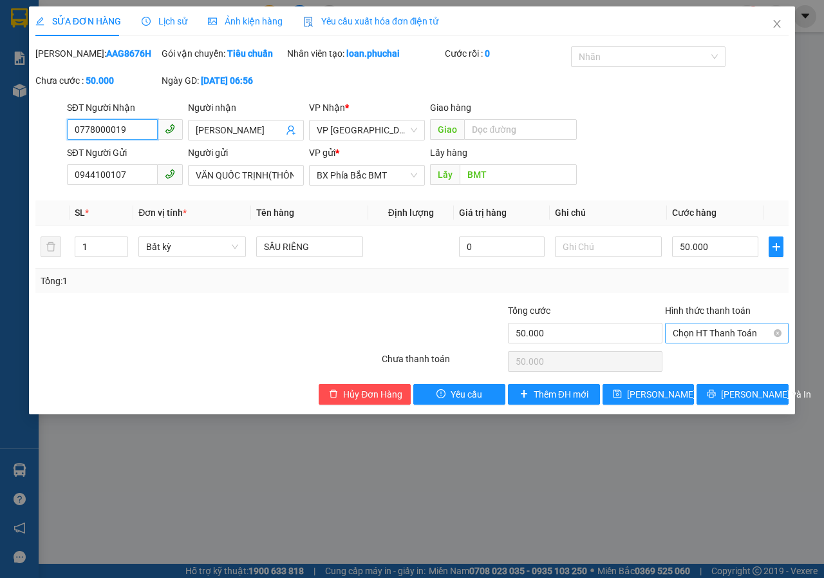
click at [713, 343] on span "Chọn HT Thanh Toán" at bounding box center [727, 332] width 108 height 19
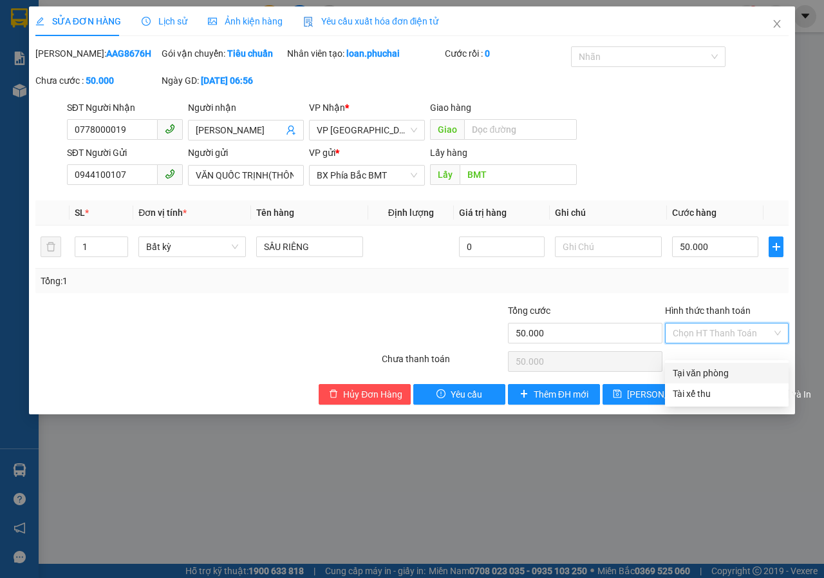
click at [714, 375] on div "Tại văn phòng" at bounding box center [727, 373] width 108 height 14
type input "0"
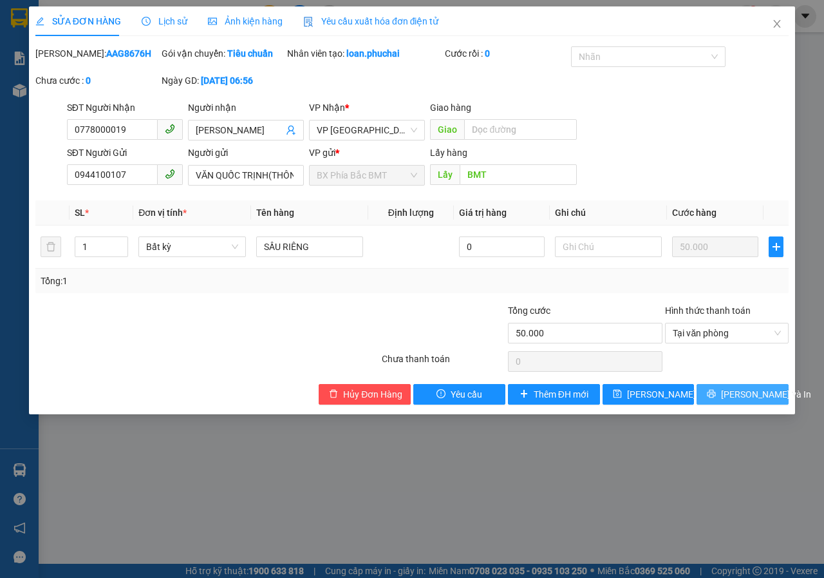
click at [716, 404] on button "[PERSON_NAME] và In" at bounding box center [743, 394] width 92 height 21
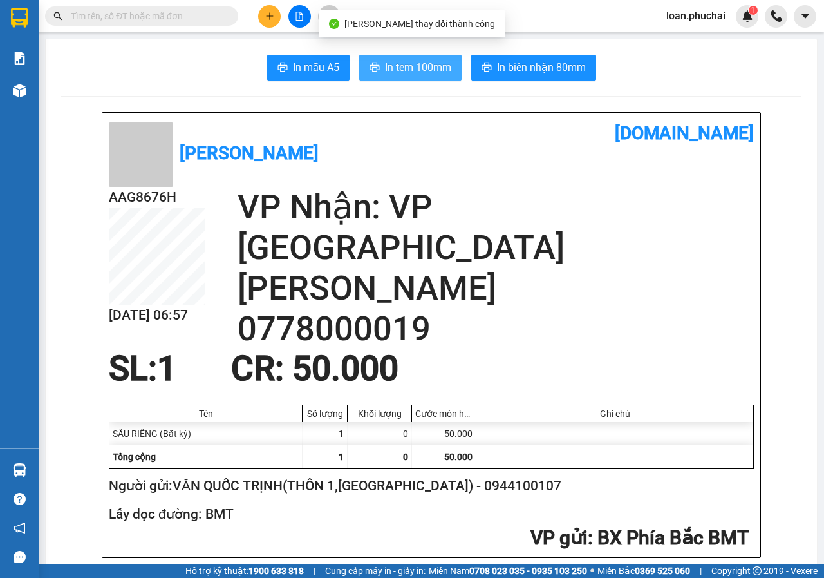
click at [393, 61] on span "In tem 100mm" at bounding box center [418, 67] width 66 height 16
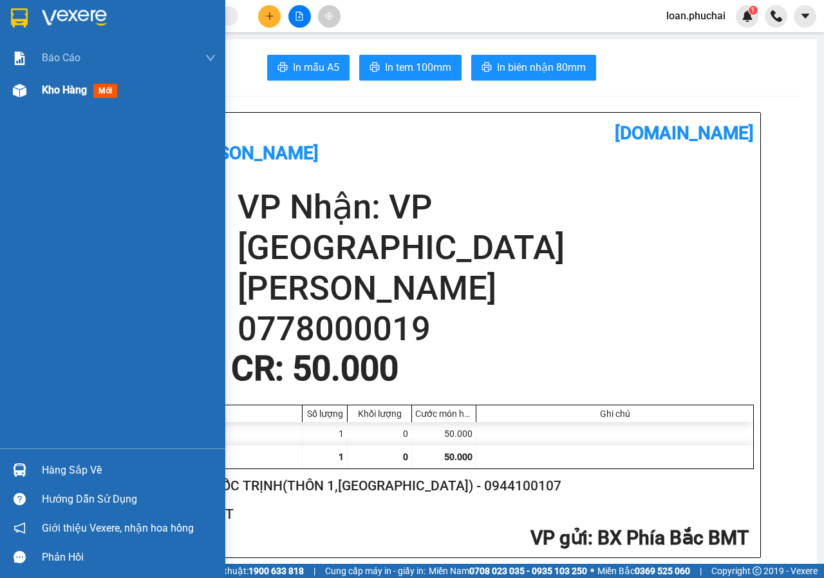
click at [31, 89] on div "Kho hàng mới" at bounding box center [112, 90] width 225 height 32
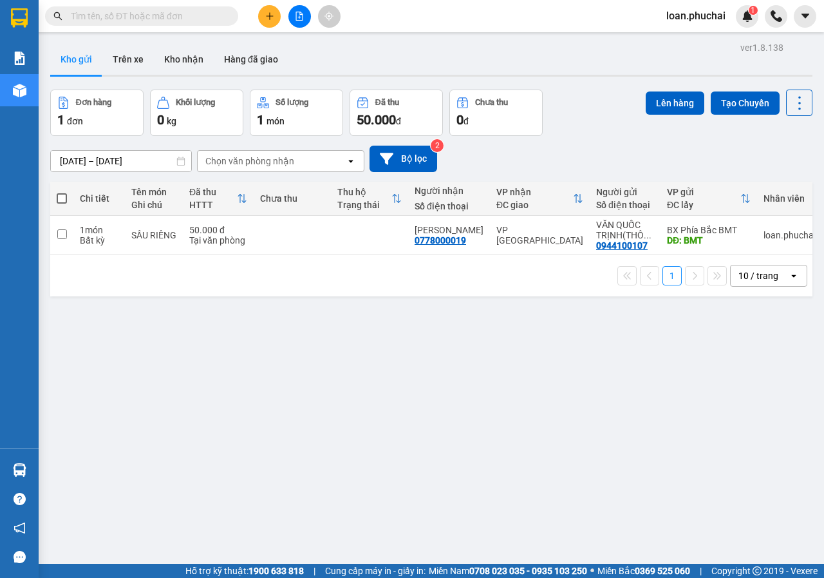
click at [65, 196] on span at bounding box center [62, 198] width 10 height 10
click at [62, 192] on input "checkbox" at bounding box center [62, 192] width 0 height 0
checkbox input "true"
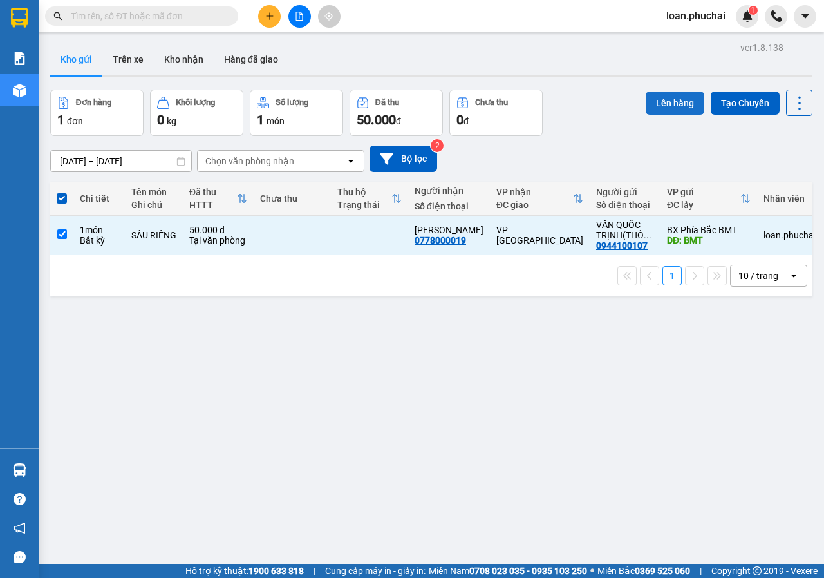
click at [651, 104] on button "Lên hàng" at bounding box center [675, 102] width 59 height 23
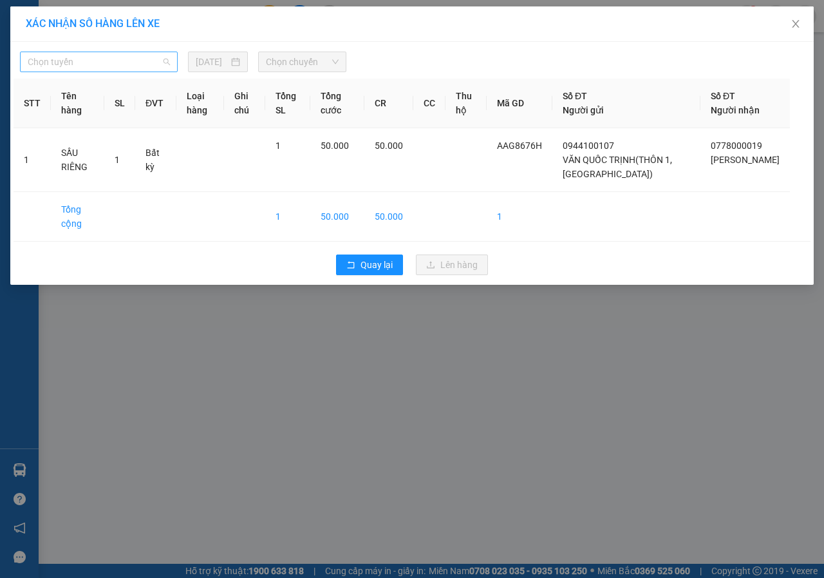
click at [77, 62] on span "Chọn tuyến" at bounding box center [99, 61] width 142 height 19
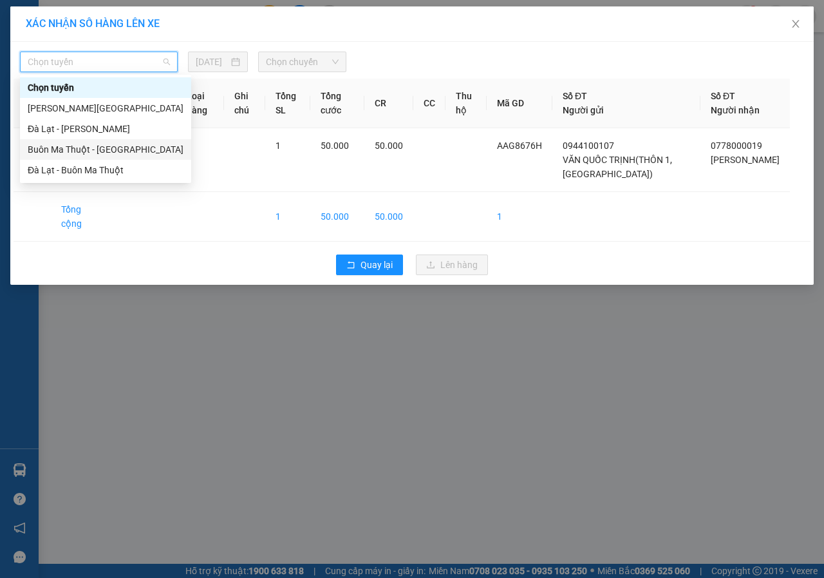
click at [54, 152] on div "Buôn Ma Thuột - [GEOGRAPHIC_DATA]" at bounding box center [106, 149] width 156 height 14
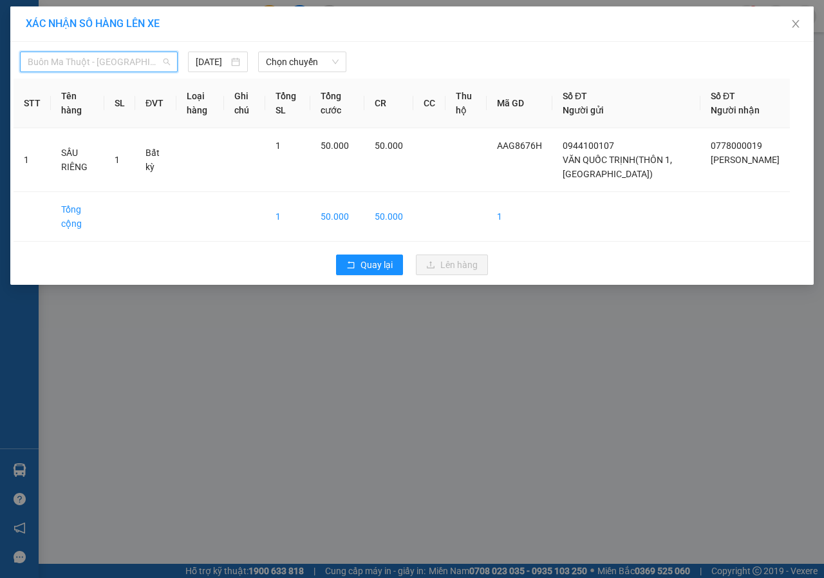
click at [124, 62] on span "Buôn Ma Thuột - [GEOGRAPHIC_DATA]" at bounding box center [99, 61] width 142 height 19
click at [296, 59] on span "Chọn chuyến" at bounding box center [302, 61] width 72 height 19
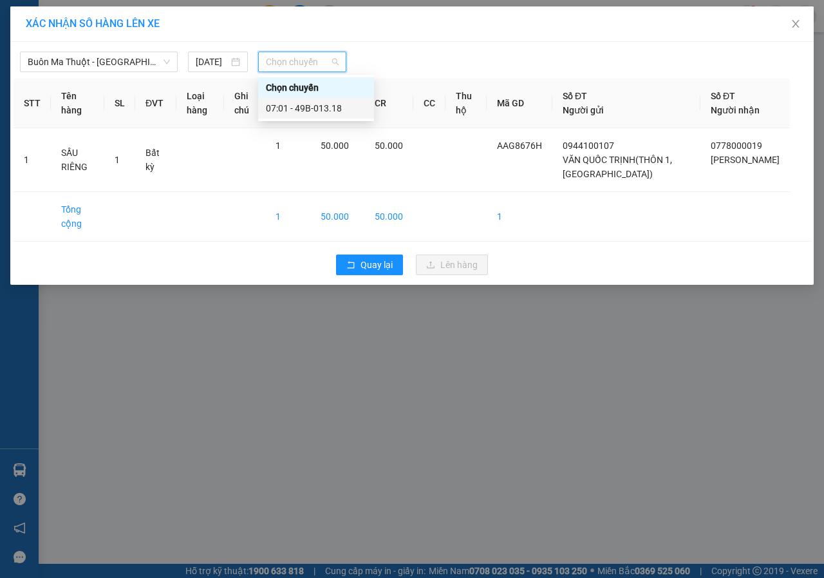
click at [311, 108] on div "07:01 - 49B-013.18" at bounding box center [316, 108] width 100 height 14
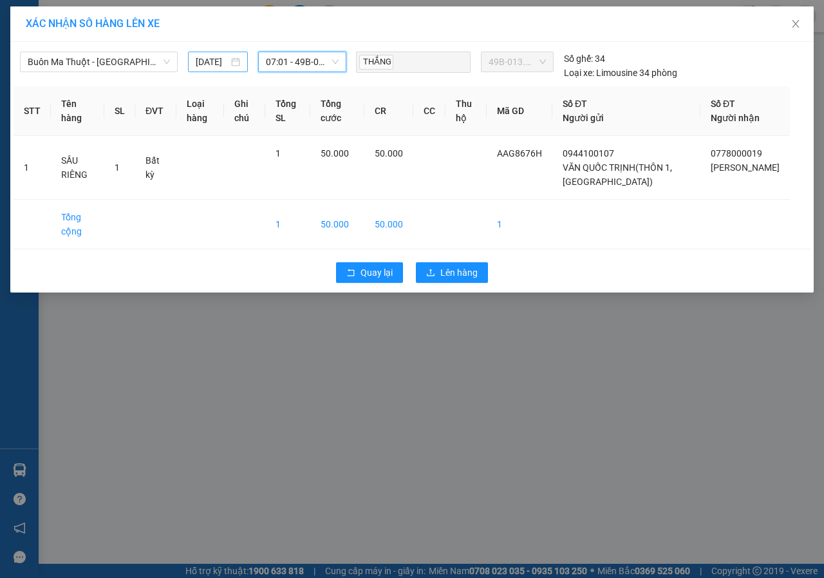
click at [207, 65] on input "[DATE]" at bounding box center [212, 62] width 33 height 14
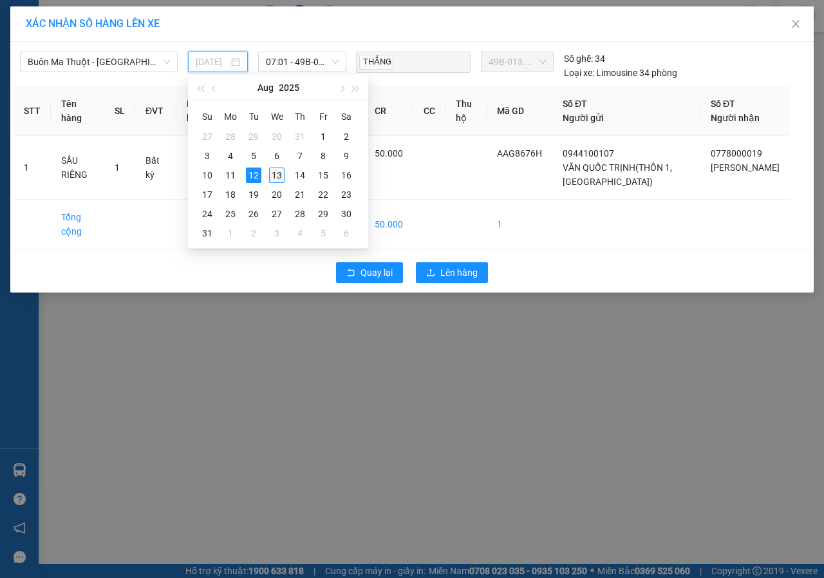
click at [273, 173] on div "13" at bounding box center [276, 174] width 15 height 15
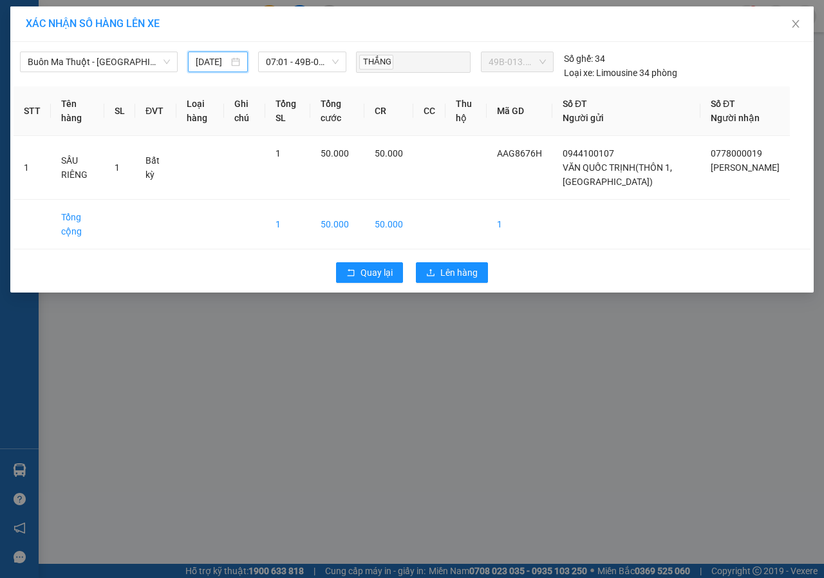
type input "[DATE]"
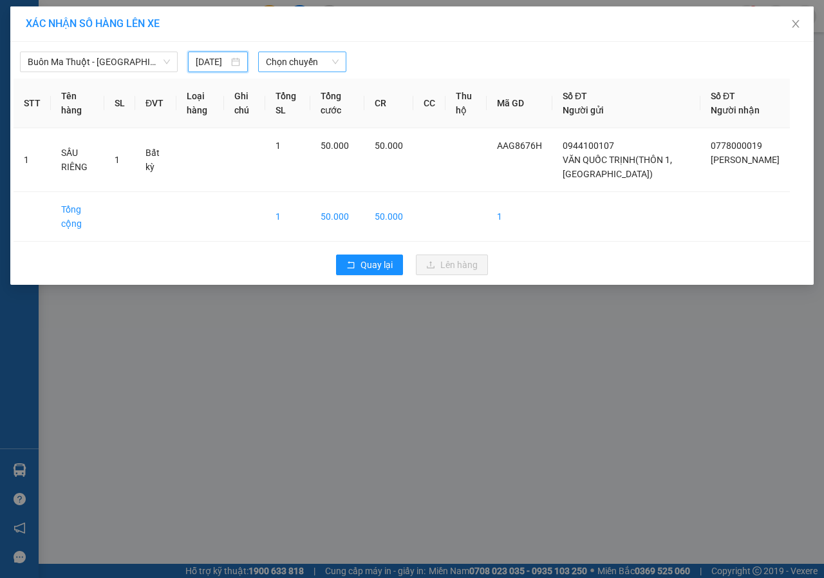
click at [303, 70] on span "Chọn chuyến" at bounding box center [302, 61] width 72 height 19
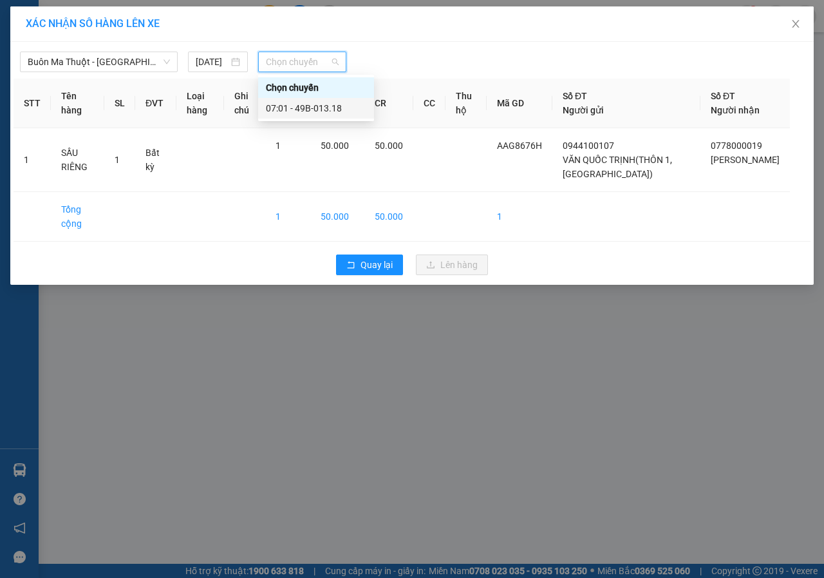
click at [330, 100] on div "07:01 - 49B-013.18" at bounding box center [316, 108] width 116 height 21
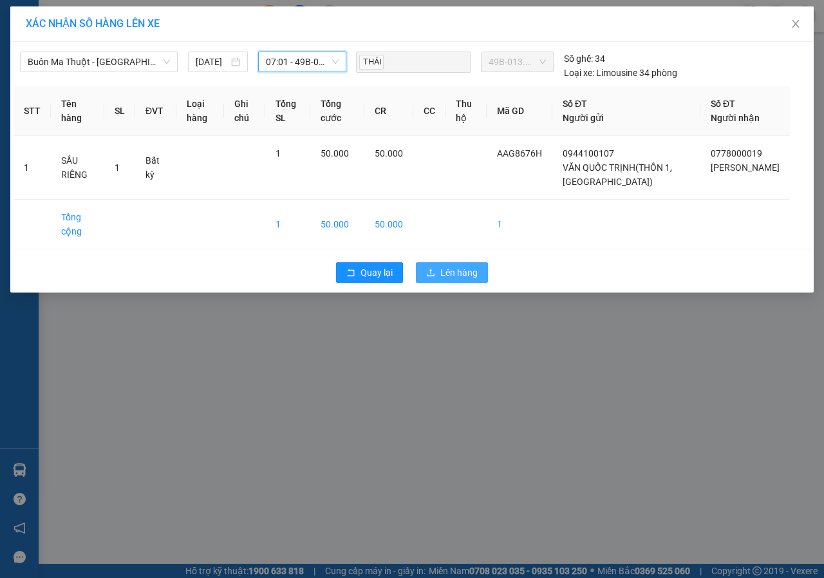
click at [473, 279] on button "Lên hàng" at bounding box center [452, 272] width 72 height 21
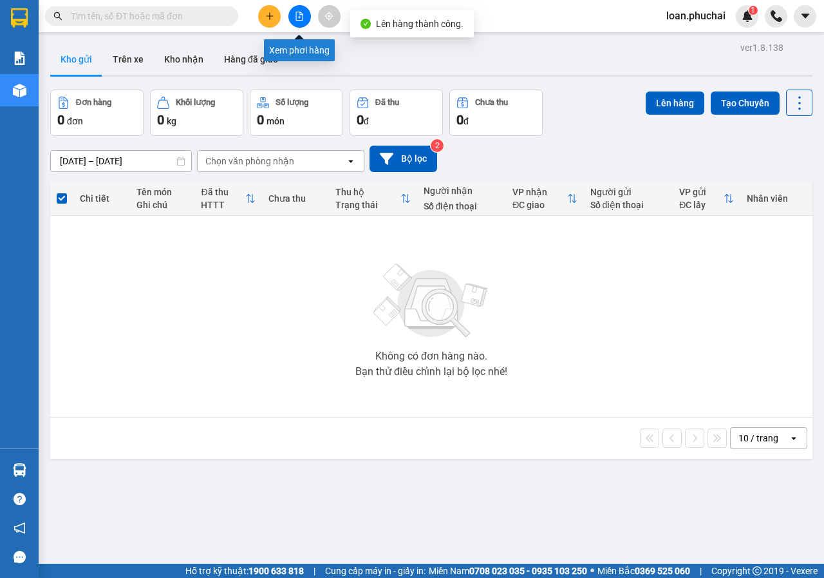
click at [301, 10] on button at bounding box center [300, 16] width 23 height 23
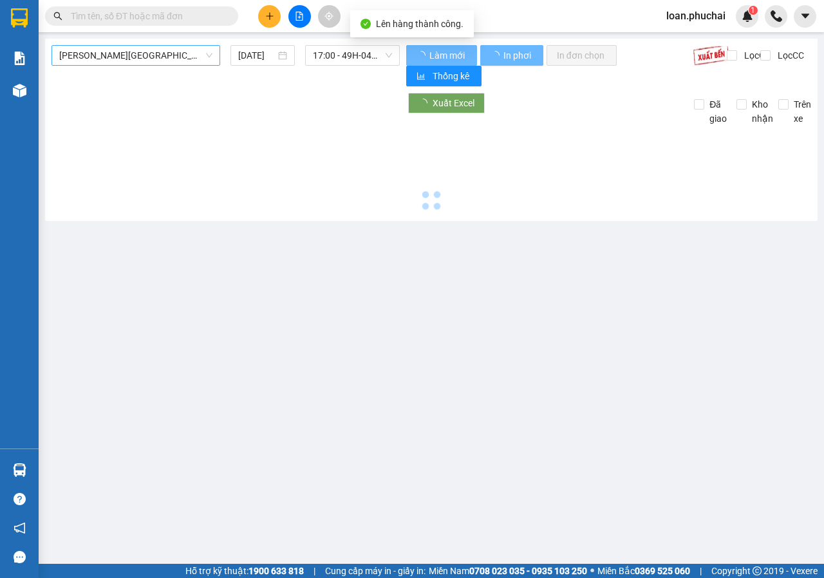
click at [166, 59] on span "[PERSON_NAME][GEOGRAPHIC_DATA]" at bounding box center [135, 55] width 153 height 19
type input "[DATE]"
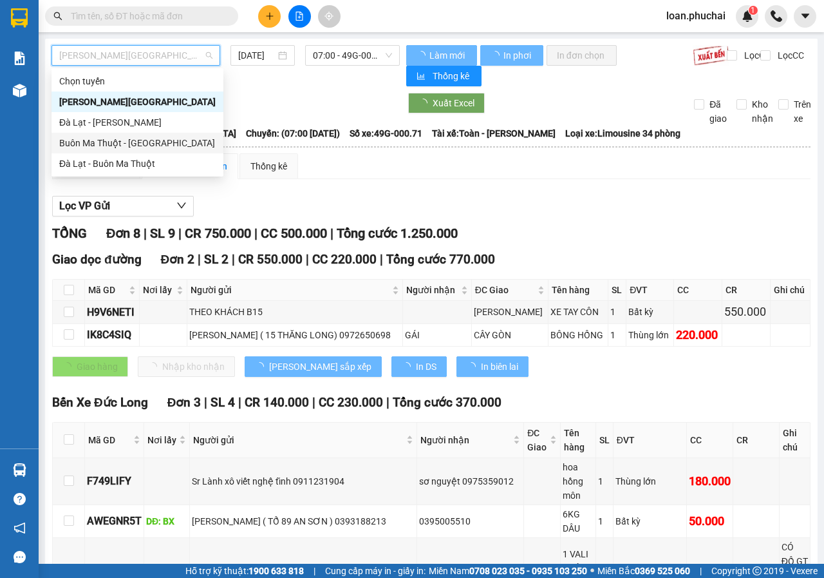
click at [137, 135] on div "Buôn Ma Thuột - [GEOGRAPHIC_DATA]" at bounding box center [138, 143] width 172 height 21
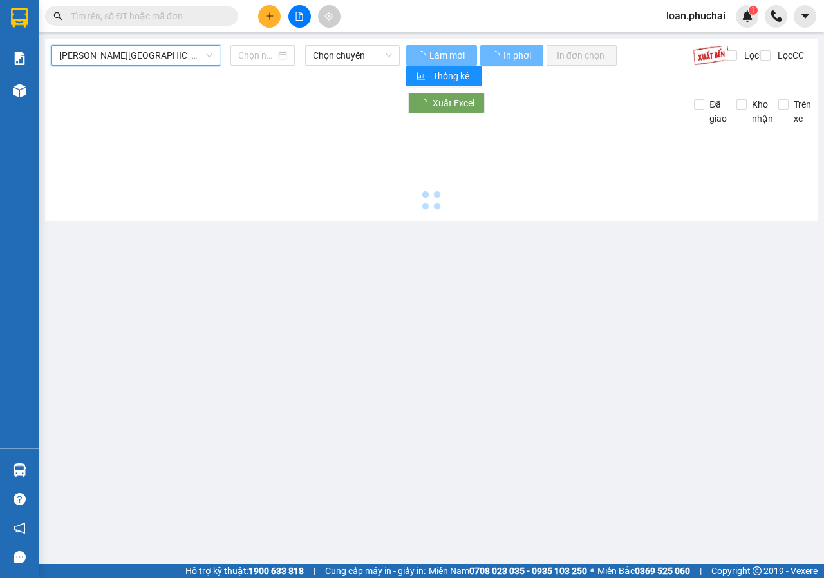
type input "[DATE]"
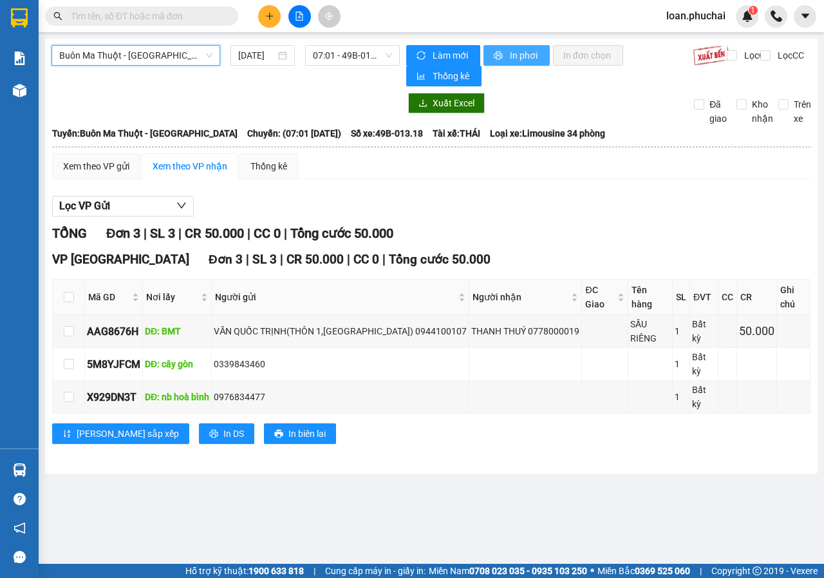
click at [514, 50] on span "In phơi" at bounding box center [525, 55] width 30 height 14
click at [224, 17] on span at bounding box center [141, 15] width 193 height 19
click at [227, 13] on span at bounding box center [229, 16] width 8 height 14
click at [171, 31] on div "Kết quả tìm kiếm ( 0 ) Bộ lọc No Data loan.phuchai 1" at bounding box center [412, 16] width 824 height 32
click at [178, 17] on input "text" at bounding box center [147, 16] width 152 height 14
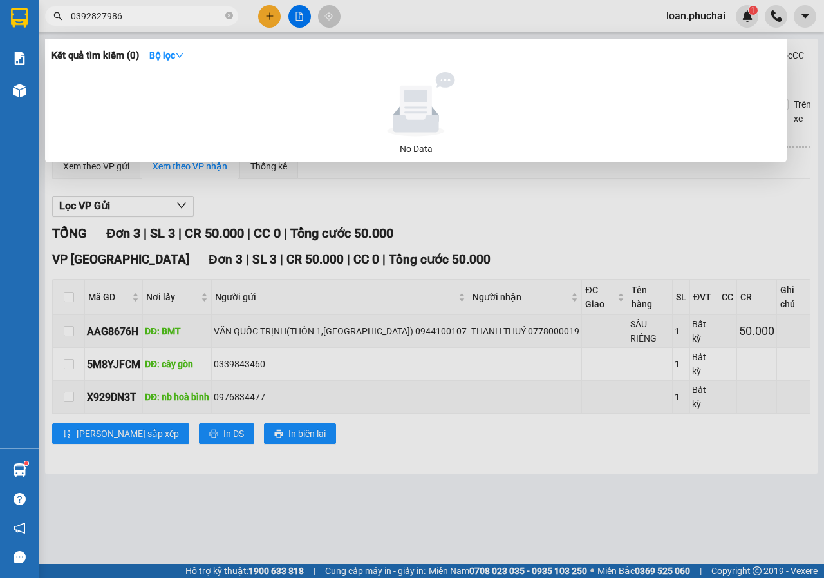
type input "0392827986"
drag, startPoint x: 368, startPoint y: 189, endPoint x: 296, endPoint y: 73, distance: 136.5
click at [366, 189] on div at bounding box center [412, 289] width 824 height 578
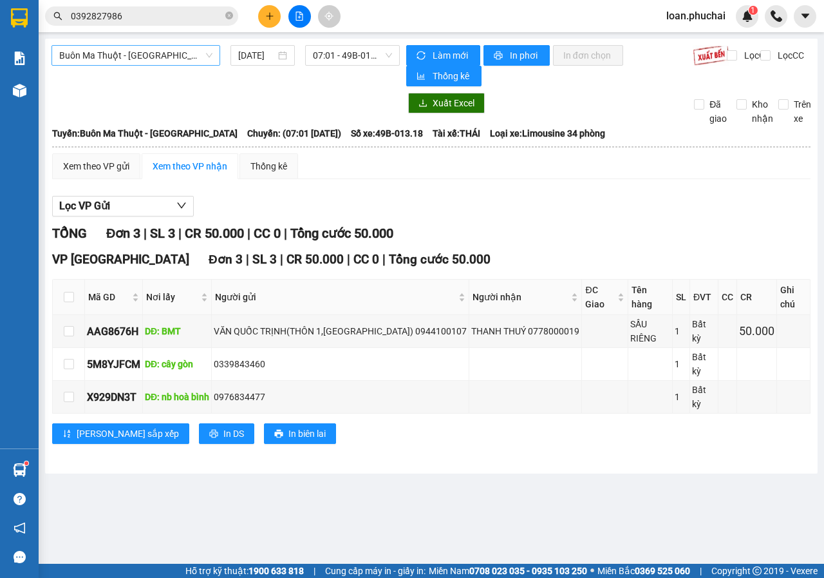
click at [175, 59] on span "Buôn Ma Thuột - [GEOGRAPHIC_DATA]" at bounding box center [135, 55] width 153 height 19
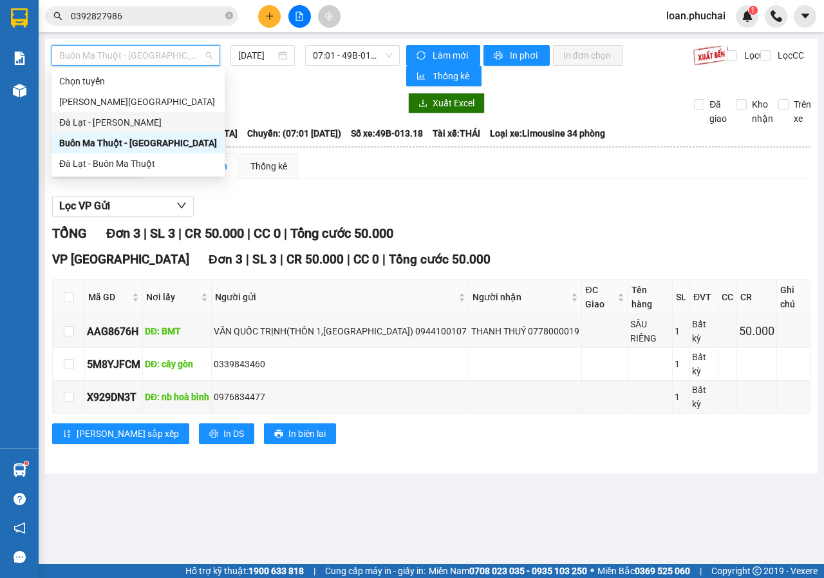
click at [80, 118] on div "Đà Lạt - [PERSON_NAME]" at bounding box center [138, 122] width 158 height 14
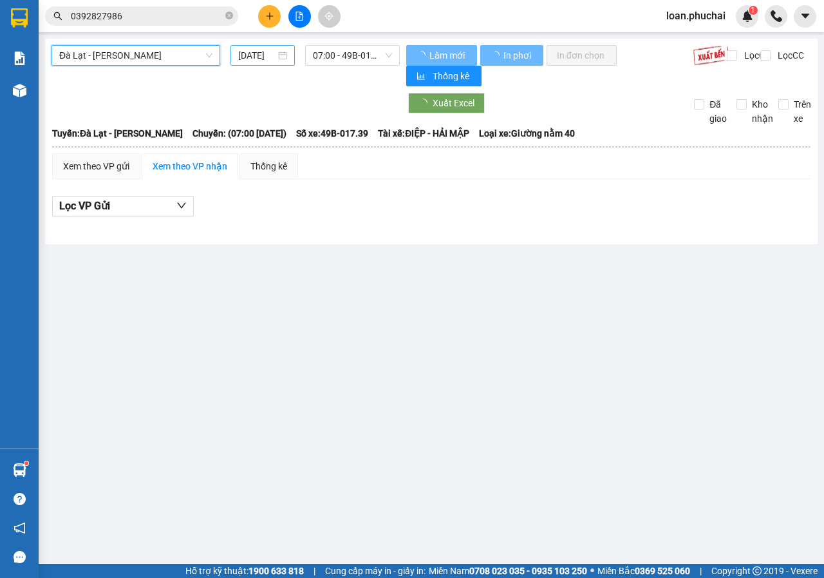
click at [249, 54] on input "[DATE]" at bounding box center [256, 55] width 37 height 14
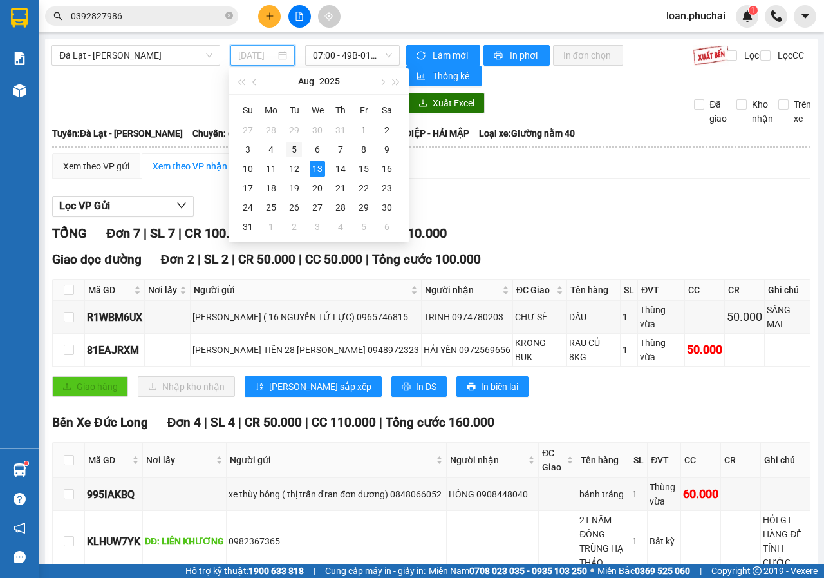
click at [294, 158] on td "5" at bounding box center [294, 149] width 23 height 19
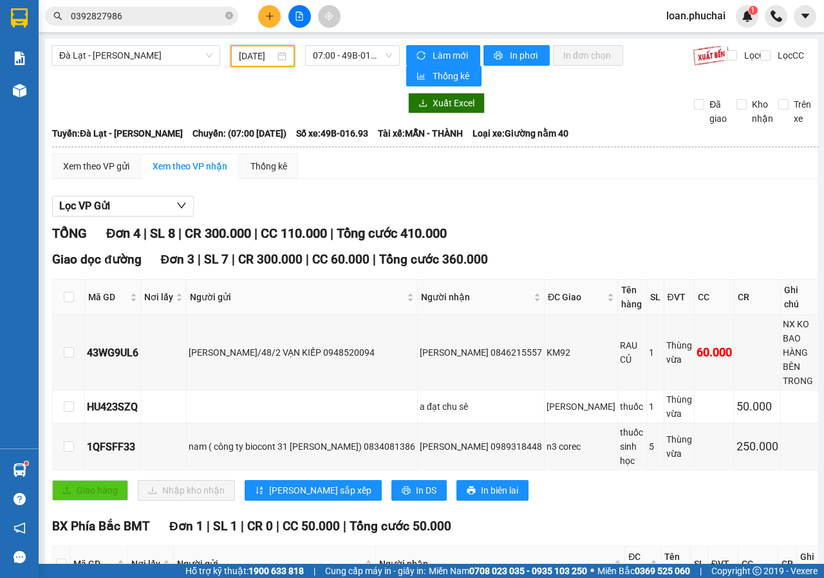
click at [252, 57] on input "[DATE]" at bounding box center [257, 56] width 36 height 14
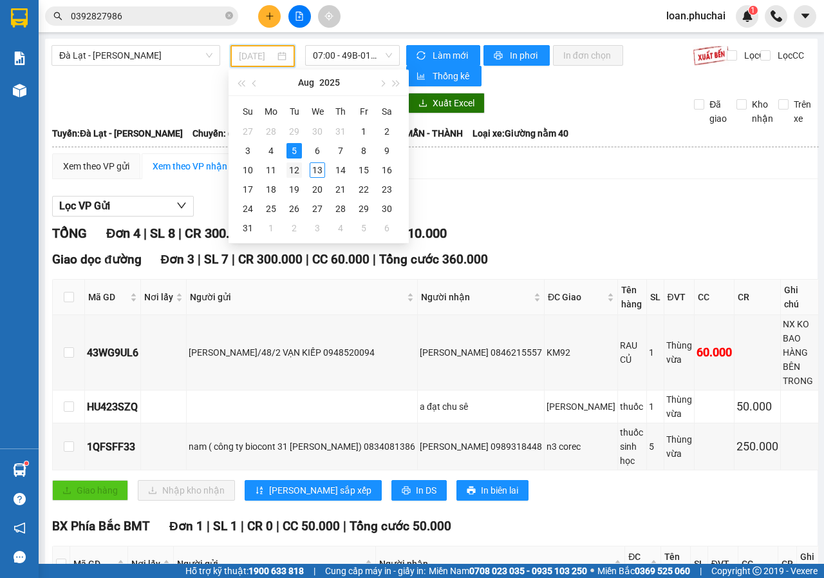
click at [299, 173] on div "12" at bounding box center [294, 169] width 15 height 15
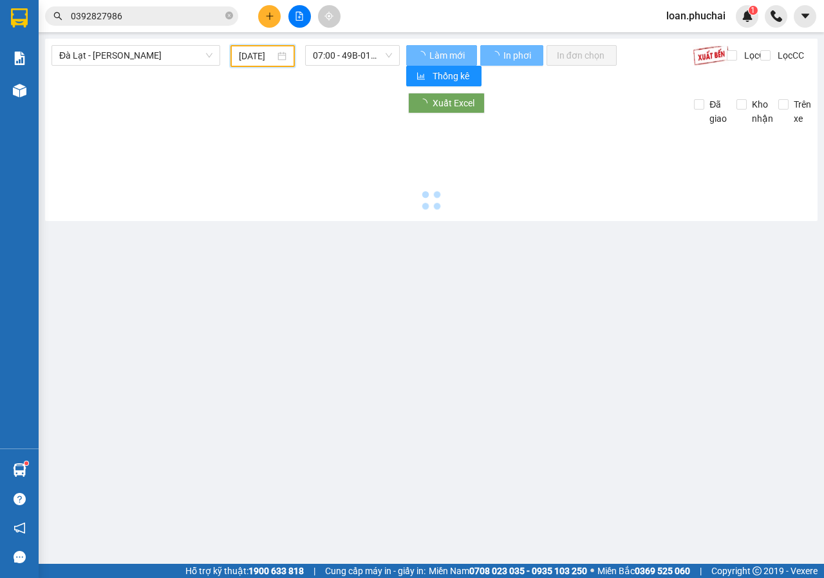
type input "[DATE]"
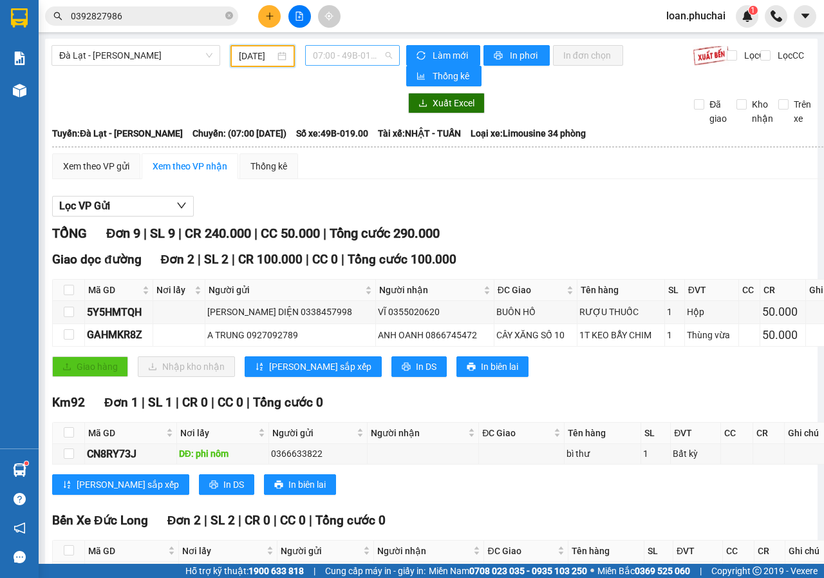
click at [317, 50] on span "07:00 - 49B-019.00" at bounding box center [352, 55] width 79 height 19
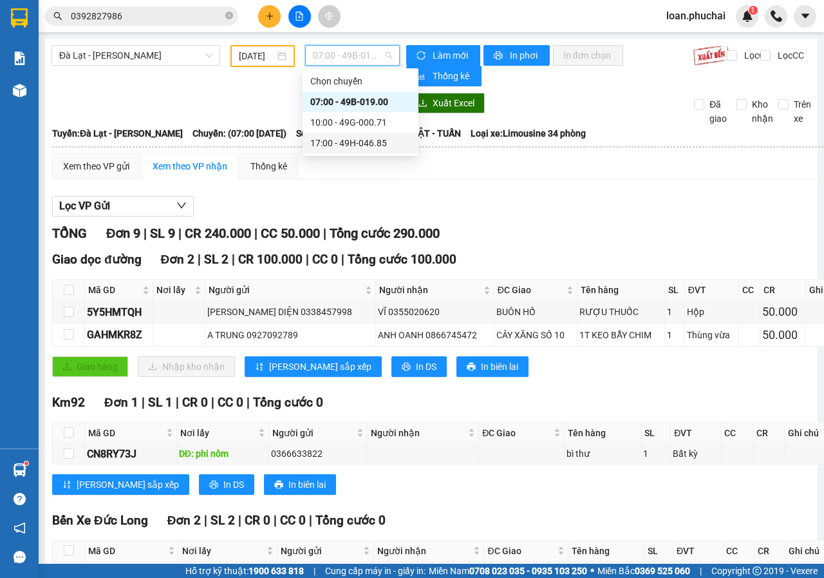
click at [354, 138] on div "17:00 - 49H-046.85" at bounding box center [360, 143] width 100 height 14
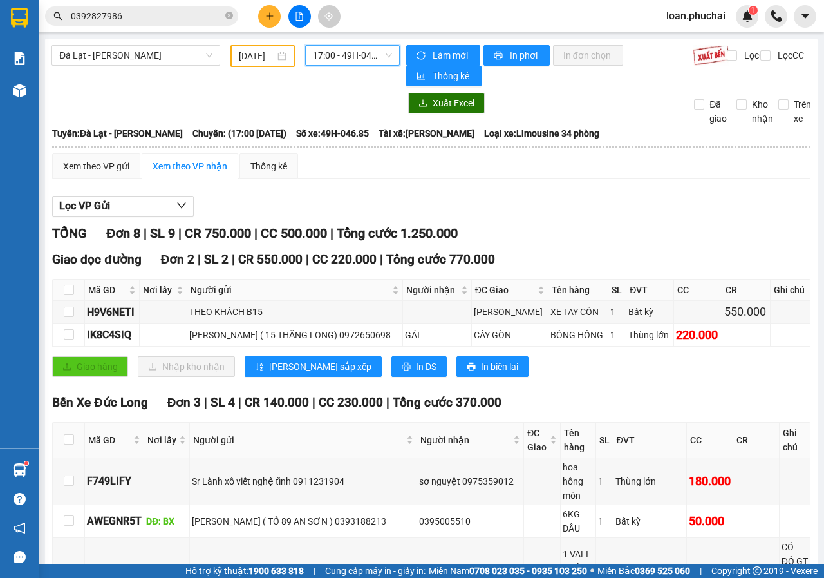
scroll to position [346, 0]
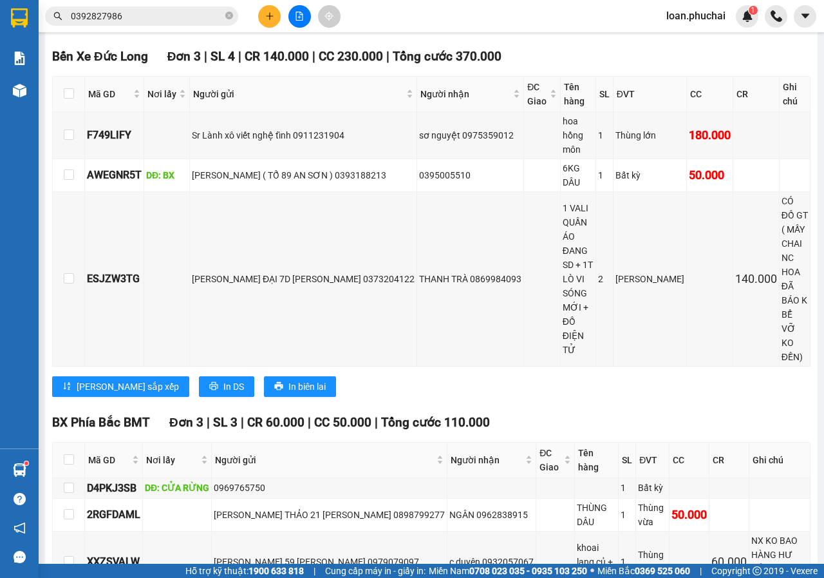
click at [228, 15] on icon "close-circle" at bounding box center [229, 16] width 8 height 8
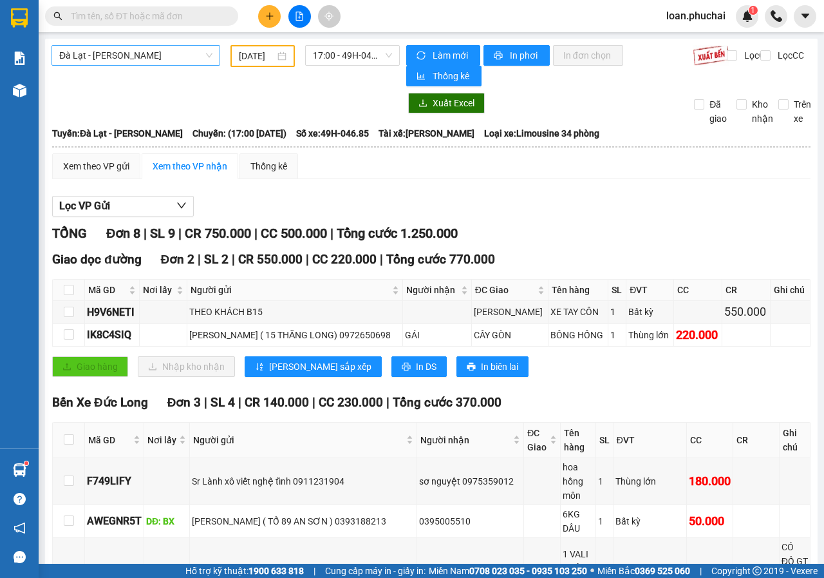
click at [173, 57] on span "Đà Lạt - [PERSON_NAME]" at bounding box center [135, 55] width 153 height 19
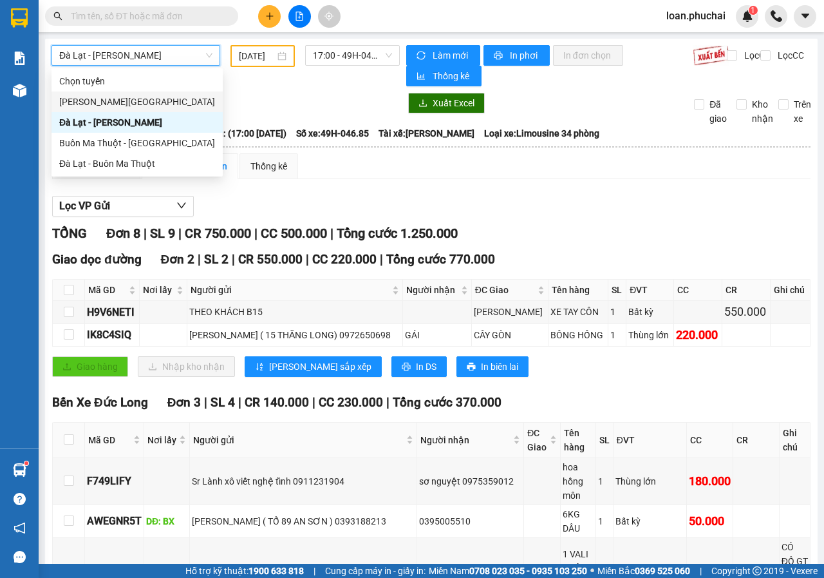
click at [123, 13] on input "text" at bounding box center [147, 16] width 152 height 14
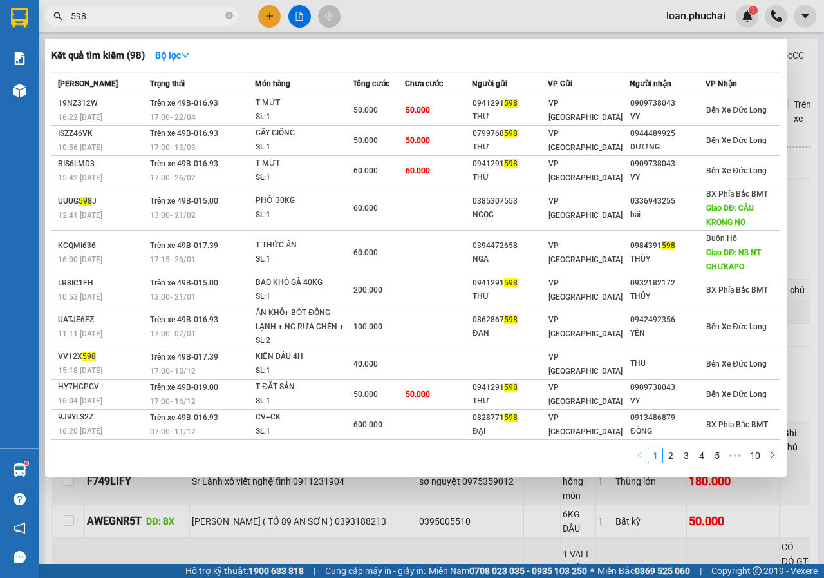
type input "598"
click at [387, 12] on div at bounding box center [412, 289] width 824 height 578
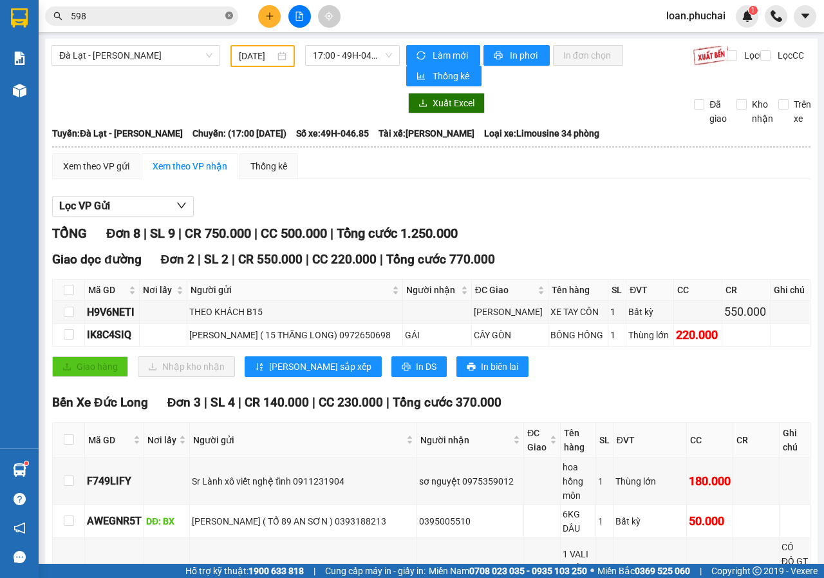
click at [232, 14] on icon "close-circle" at bounding box center [229, 16] width 8 height 8
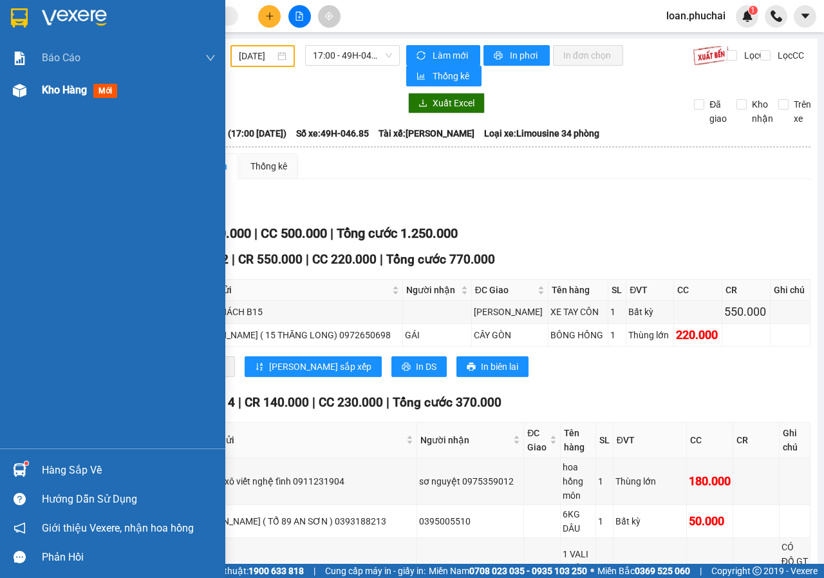
click at [4, 98] on div "Kho hàng mới" at bounding box center [112, 90] width 225 height 32
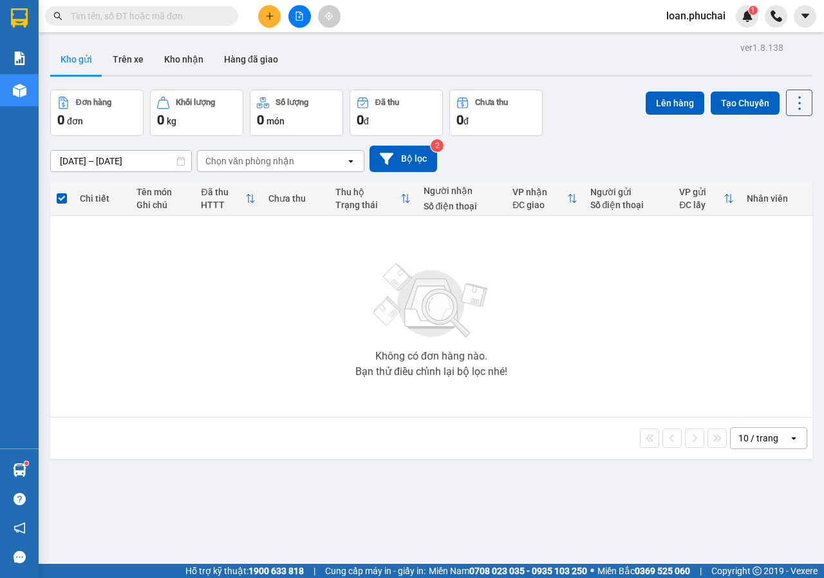
click at [184, 12] on input "text" at bounding box center [147, 16] width 152 height 14
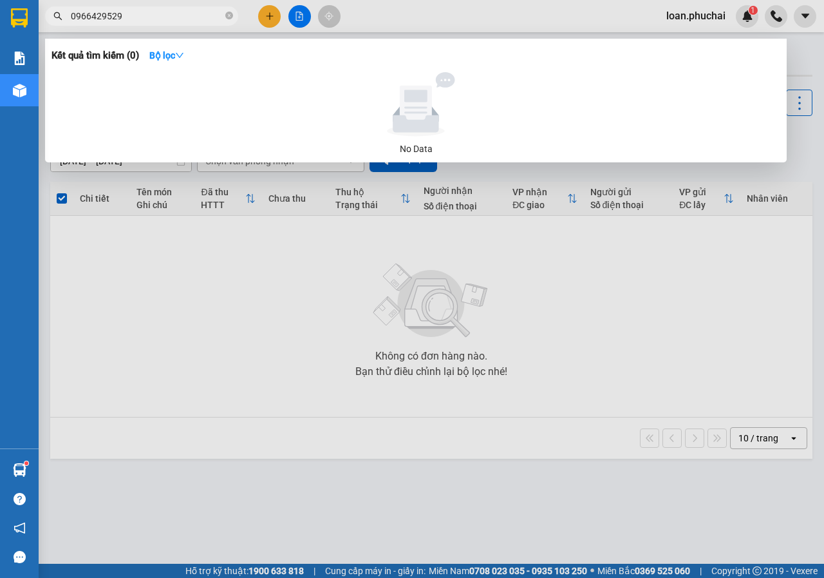
type input "0966429529"
click at [228, 19] on icon "close-circle" at bounding box center [229, 16] width 8 height 8
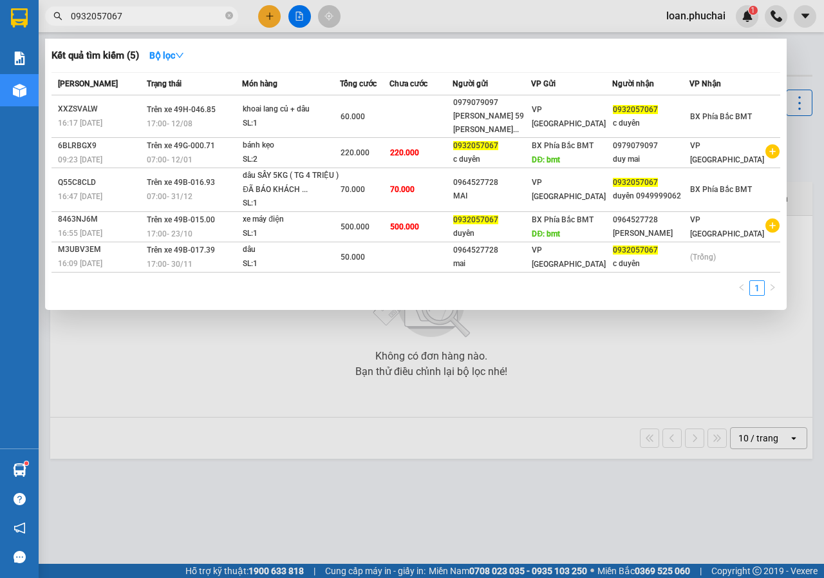
type input "0932057067"
click at [272, 23] on div at bounding box center [412, 289] width 824 height 578
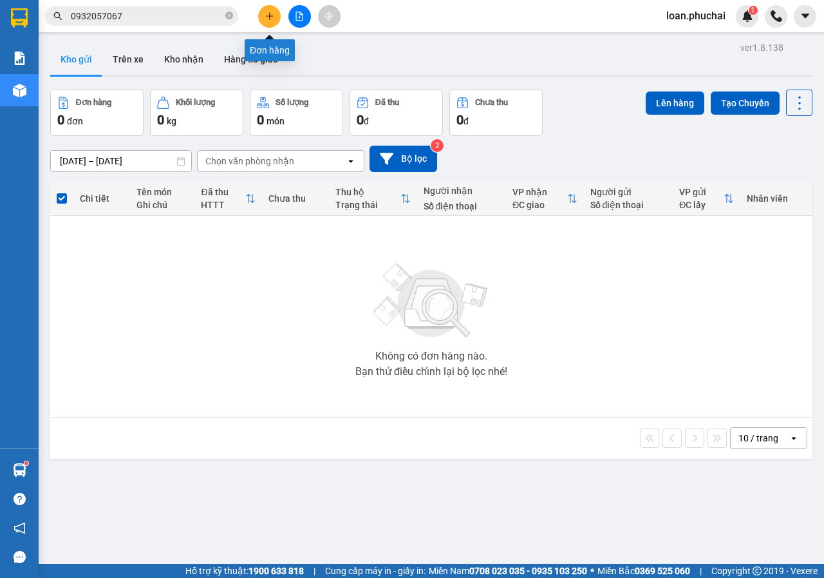
click at [272, 23] on button at bounding box center [269, 16] width 23 height 23
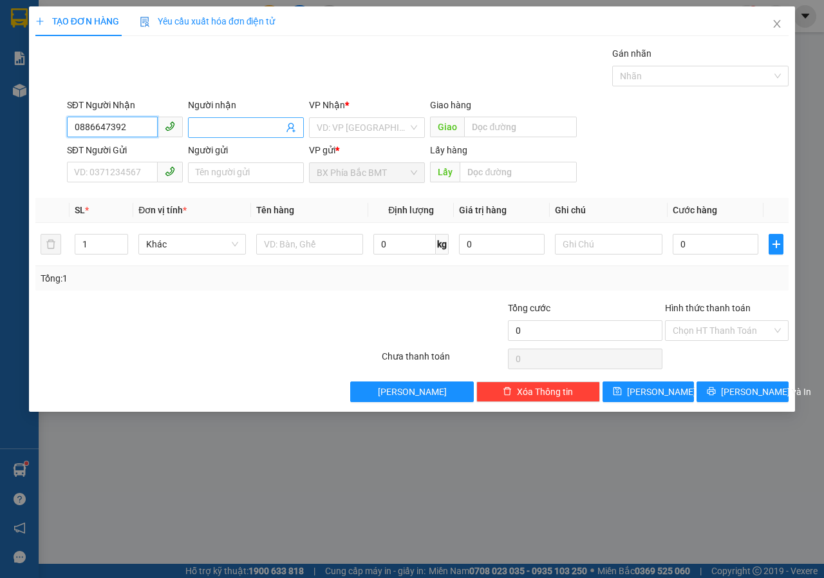
type input "0886647392"
click at [214, 128] on input "Người nhận" at bounding box center [240, 127] width 88 height 14
type input "[PERSON_NAME]"
click at [354, 138] on div "VP Nhận * VD: VP [GEOGRAPHIC_DATA]" at bounding box center [367, 120] width 116 height 45
click at [355, 131] on input "search" at bounding box center [362, 127] width 91 height 19
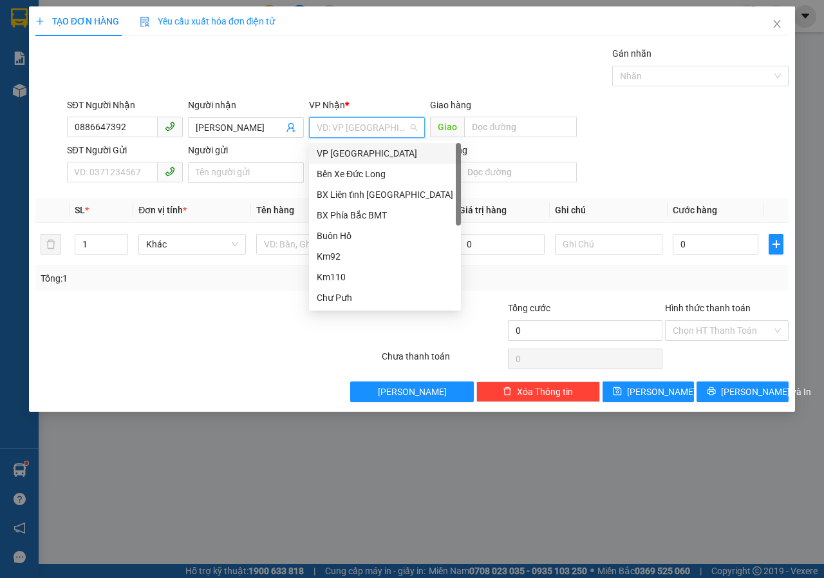
click at [345, 156] on div "VP [GEOGRAPHIC_DATA]" at bounding box center [385, 153] width 137 height 14
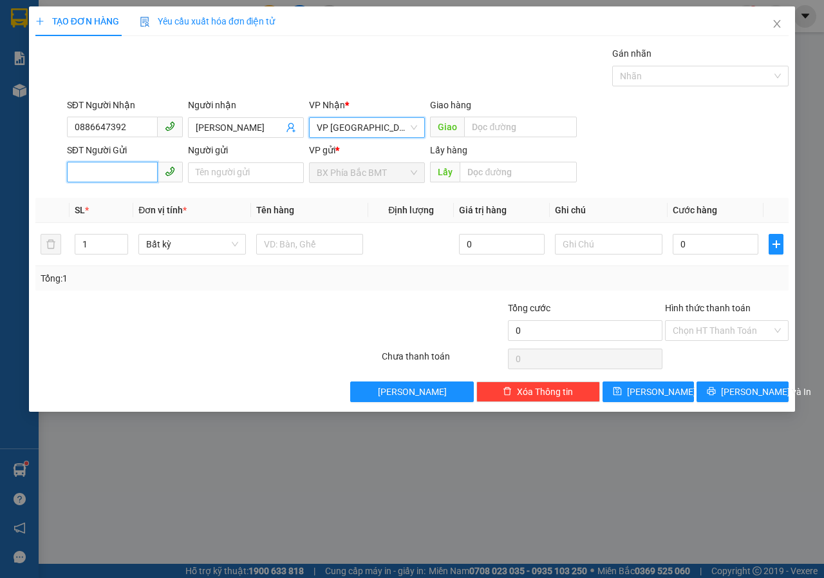
click at [117, 167] on input "SĐT Người Gửi" at bounding box center [112, 172] width 91 height 21
type input "0935167986"
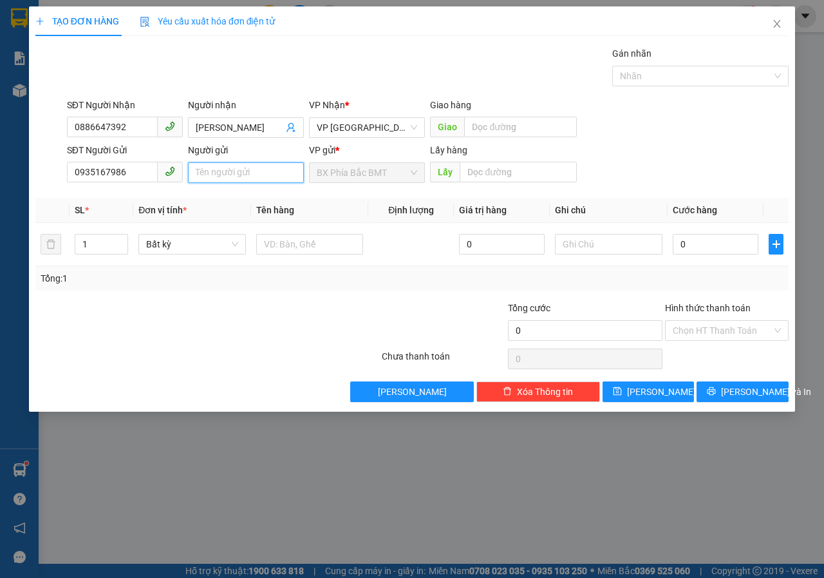
click at [243, 170] on input "Người gửi" at bounding box center [246, 172] width 116 height 21
click at [243, 170] on input "lrr thị" at bounding box center [246, 172] width 116 height 21
drag, startPoint x: 243, startPoint y: 170, endPoint x: 215, endPoint y: 176, distance: 28.3
click at [227, 177] on input "lrr thị" at bounding box center [246, 172] width 116 height 21
type input "l"
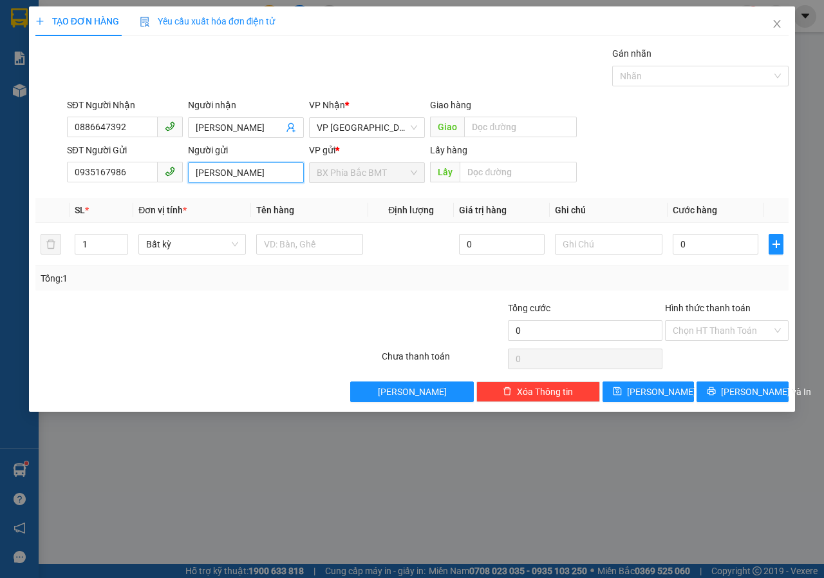
click at [254, 171] on input "[PERSON_NAME]" at bounding box center [246, 172] width 116 height 21
type input "[PERSON_NAME]//thôn 9 xã [GEOGRAPHIC_DATA]"
click at [513, 168] on input "text" at bounding box center [518, 172] width 117 height 21
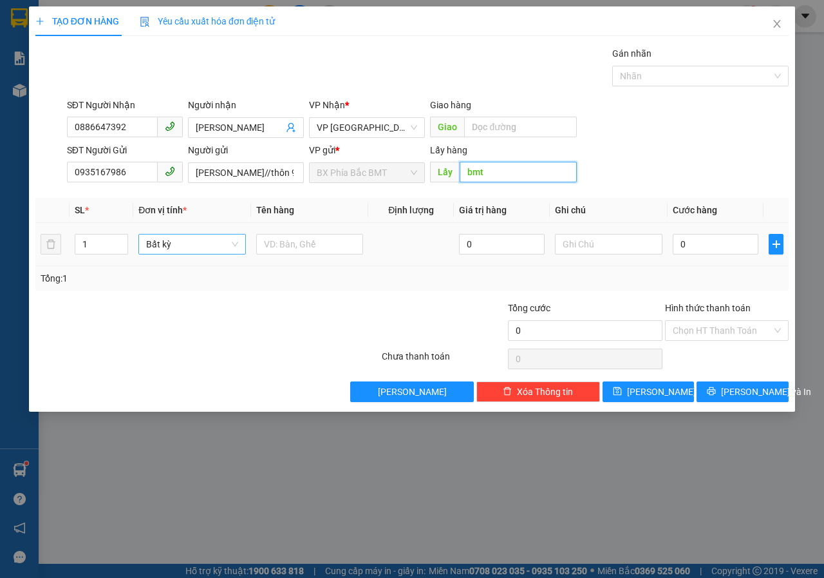
click at [191, 251] on span "Bất kỳ" at bounding box center [192, 243] width 92 height 19
type input "bmt"
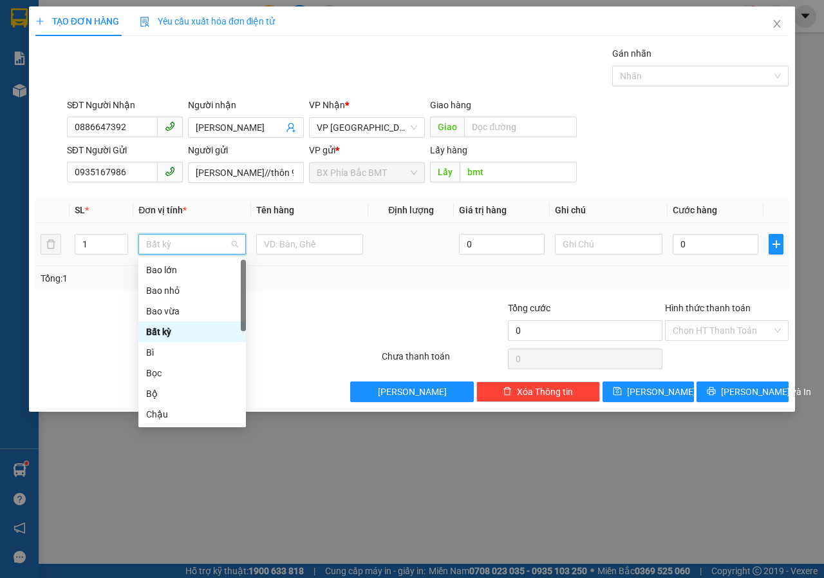
type input "t"
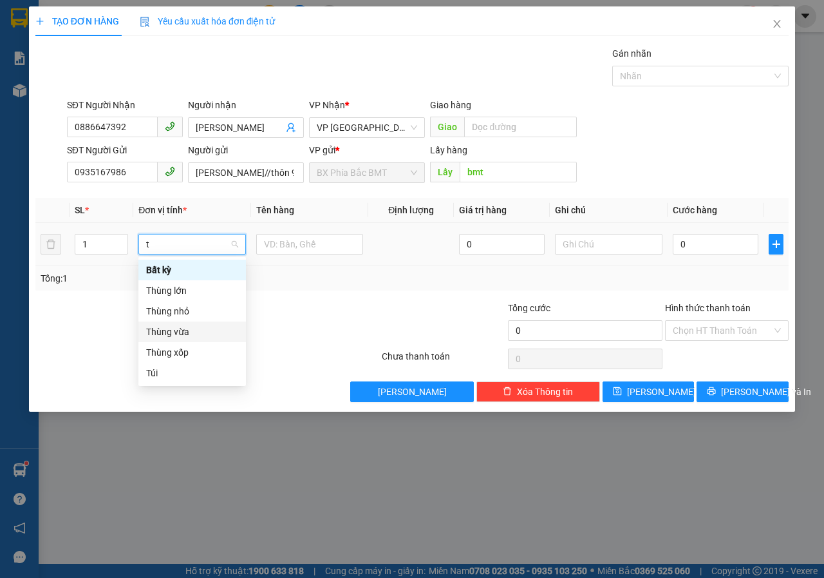
click at [176, 334] on div "Thùng vừa" at bounding box center [192, 332] width 92 height 14
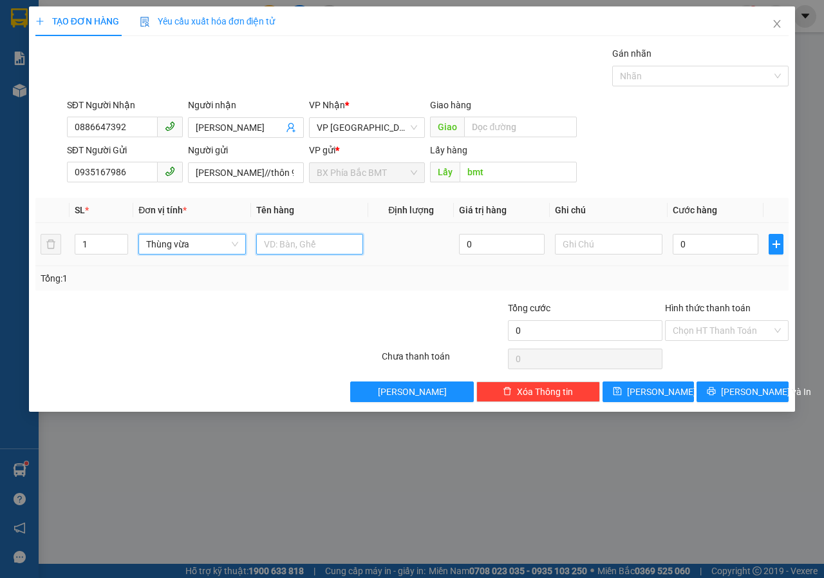
click at [288, 245] on input "text" at bounding box center [310, 244] width 108 height 21
type input "sầu riêng"
click at [732, 243] on input "0" at bounding box center [716, 244] width 86 height 21
type input "9"
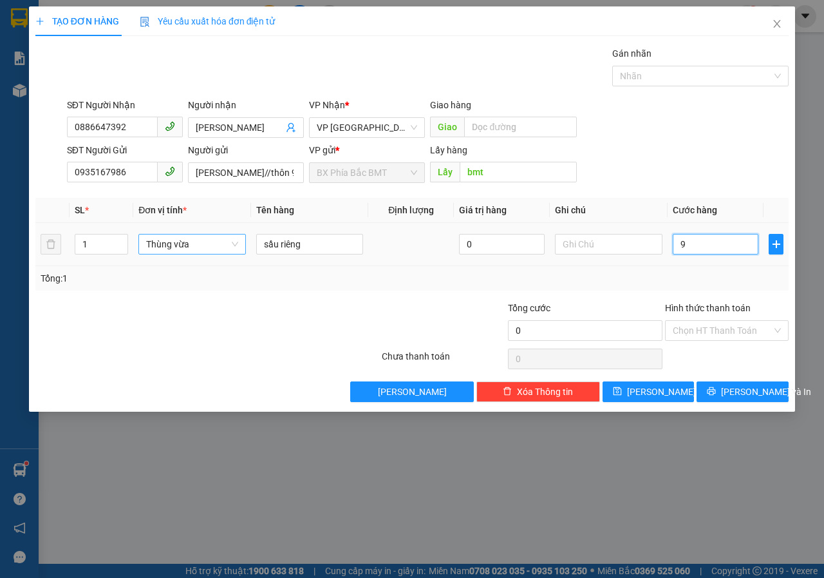
type input "9"
type input "90"
type input "900"
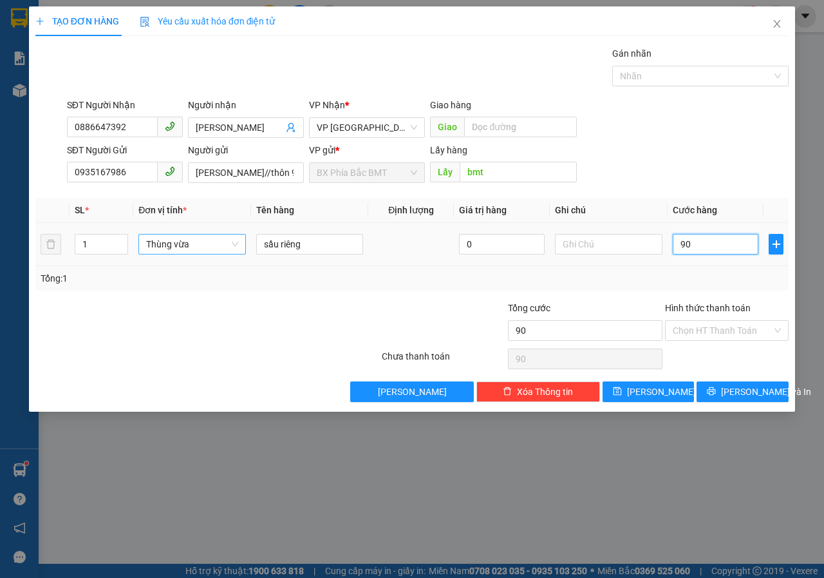
type input "900"
type input "9.000"
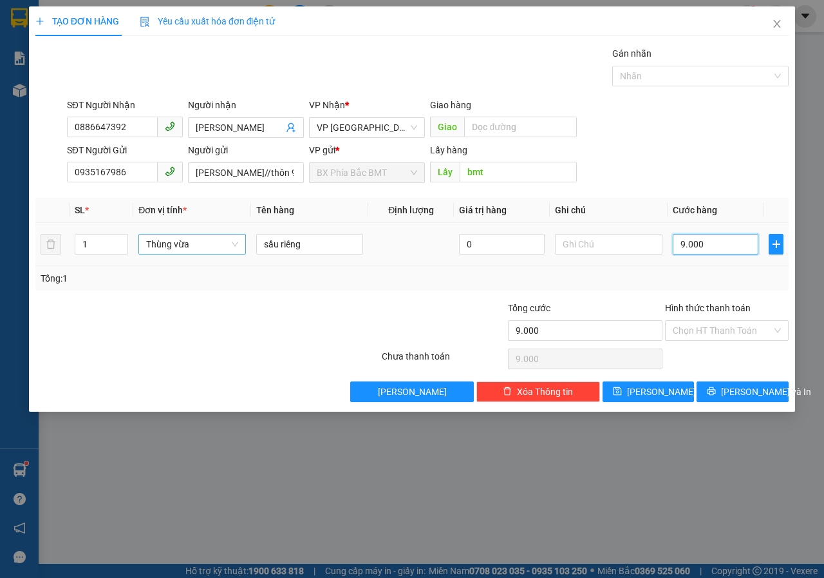
type input "90.000"
click at [713, 338] on input "Hình thức thanh toán" at bounding box center [722, 330] width 99 height 19
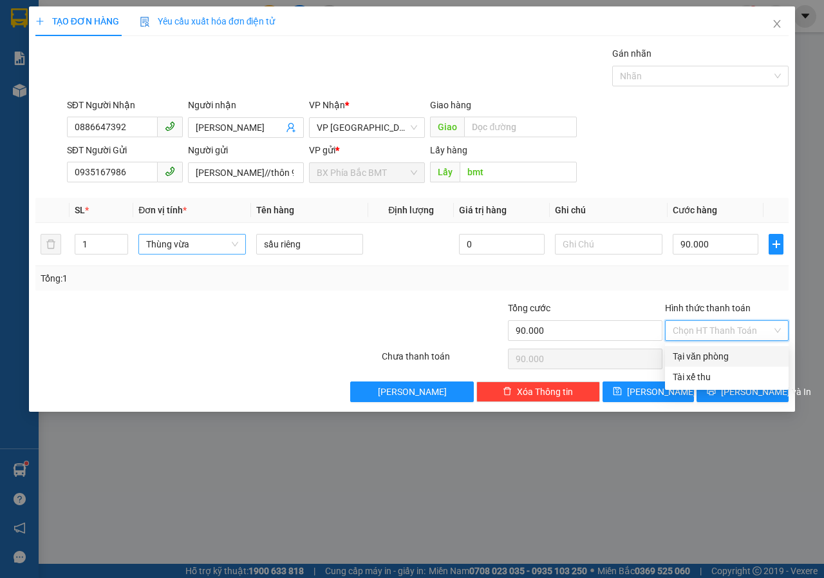
click at [712, 358] on div "Tại văn phòng" at bounding box center [727, 356] width 108 height 14
type input "0"
click at [723, 385] on button "[PERSON_NAME] và In" at bounding box center [743, 391] width 92 height 21
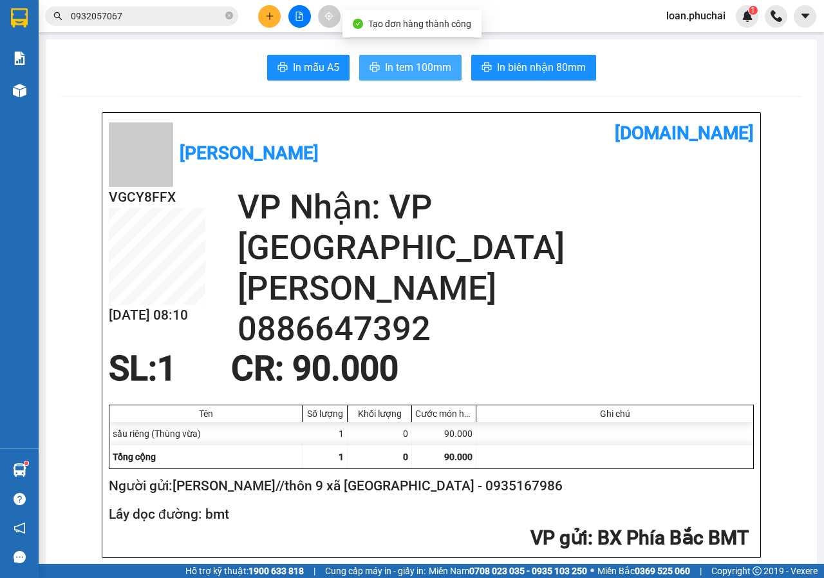
click at [403, 59] on span "In tem 100mm" at bounding box center [418, 67] width 66 height 16
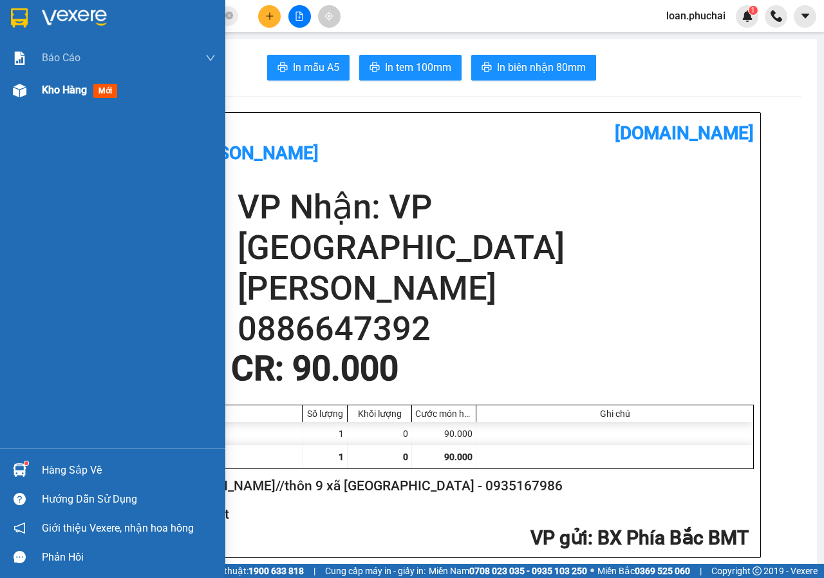
click at [33, 95] on div "Kho hàng mới" at bounding box center [112, 90] width 225 height 32
